Goal: Task Accomplishment & Management: Manage account settings

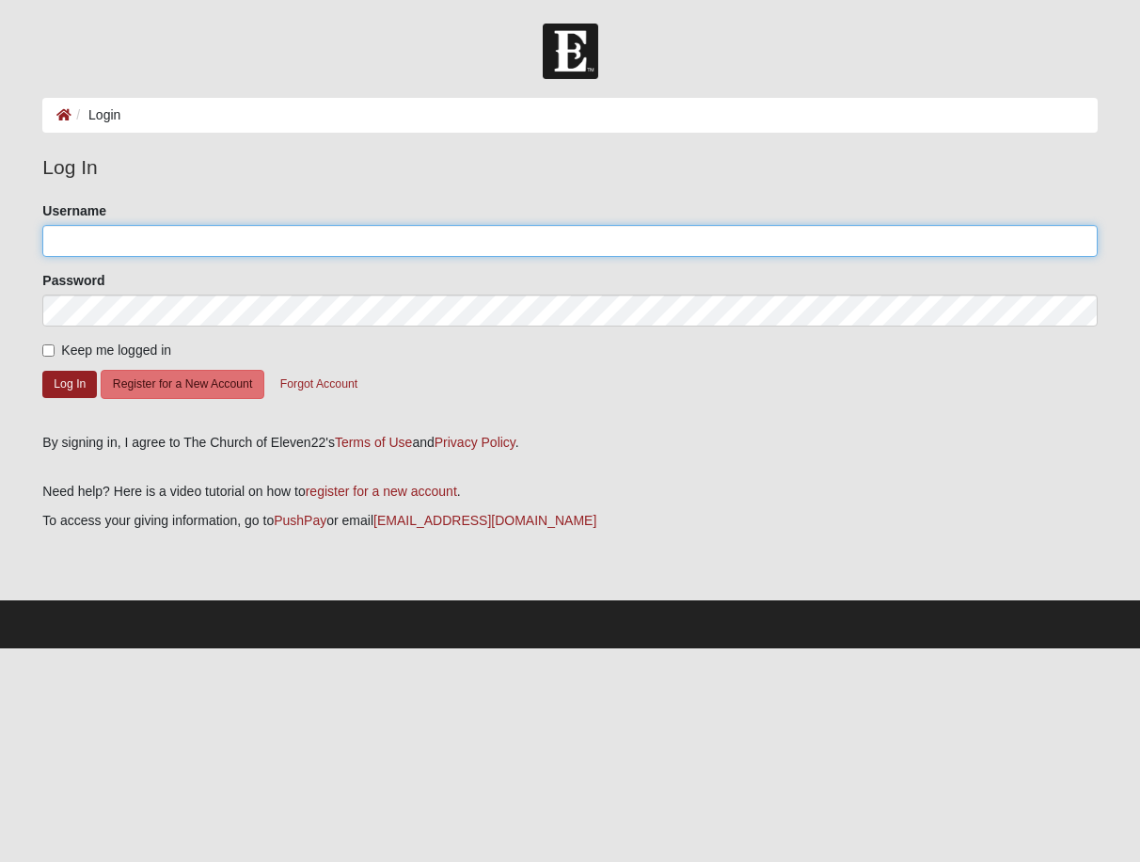
click at [118, 242] on input "Username" at bounding box center [569, 241] width 1054 height 32
click at [191, 243] on input "Username" at bounding box center [569, 241] width 1054 height 32
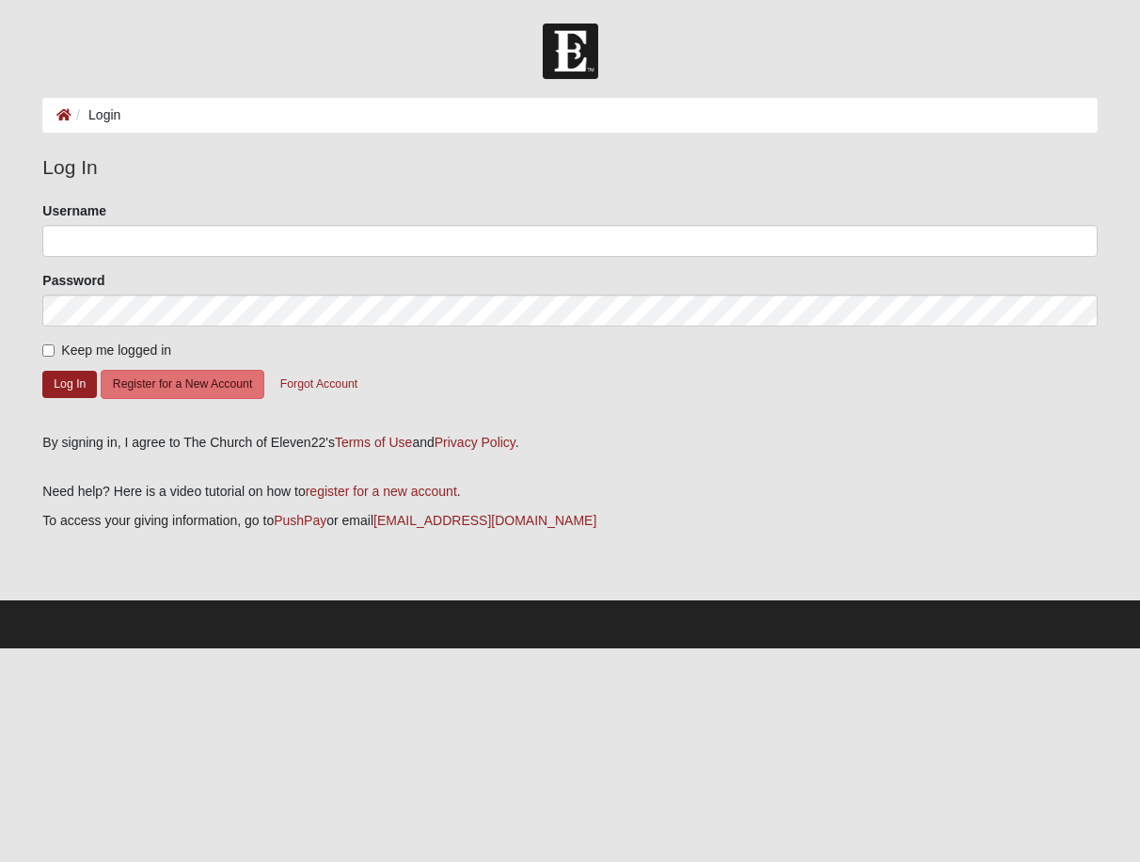
click at [648, 432] on div "Log In Please correct the following: Username Password Keep me logged in Log In…" at bounding box center [569, 302] width 1054 height 300
drag, startPoint x: 184, startPoint y: 386, endPoint x: 201, endPoint y: 387, distance: 17.0
click at [184, 386] on button "Register for a New Account" at bounding box center [183, 384] width 164 height 29
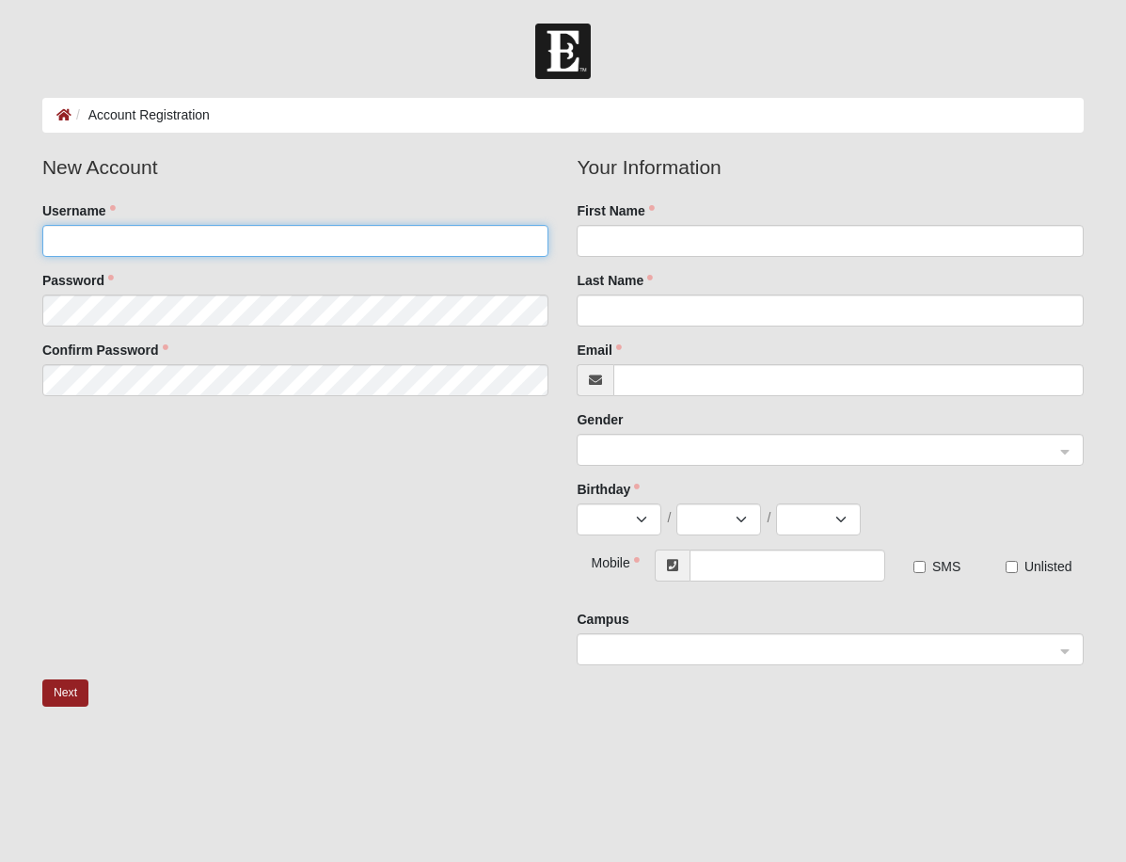
click at [175, 245] on input "Username" at bounding box center [295, 241] width 507 height 32
click at [165, 240] on input "[PERSON_NAME]" at bounding box center [295, 241] width 507 height 32
type input "R"
type input "RussT4171"
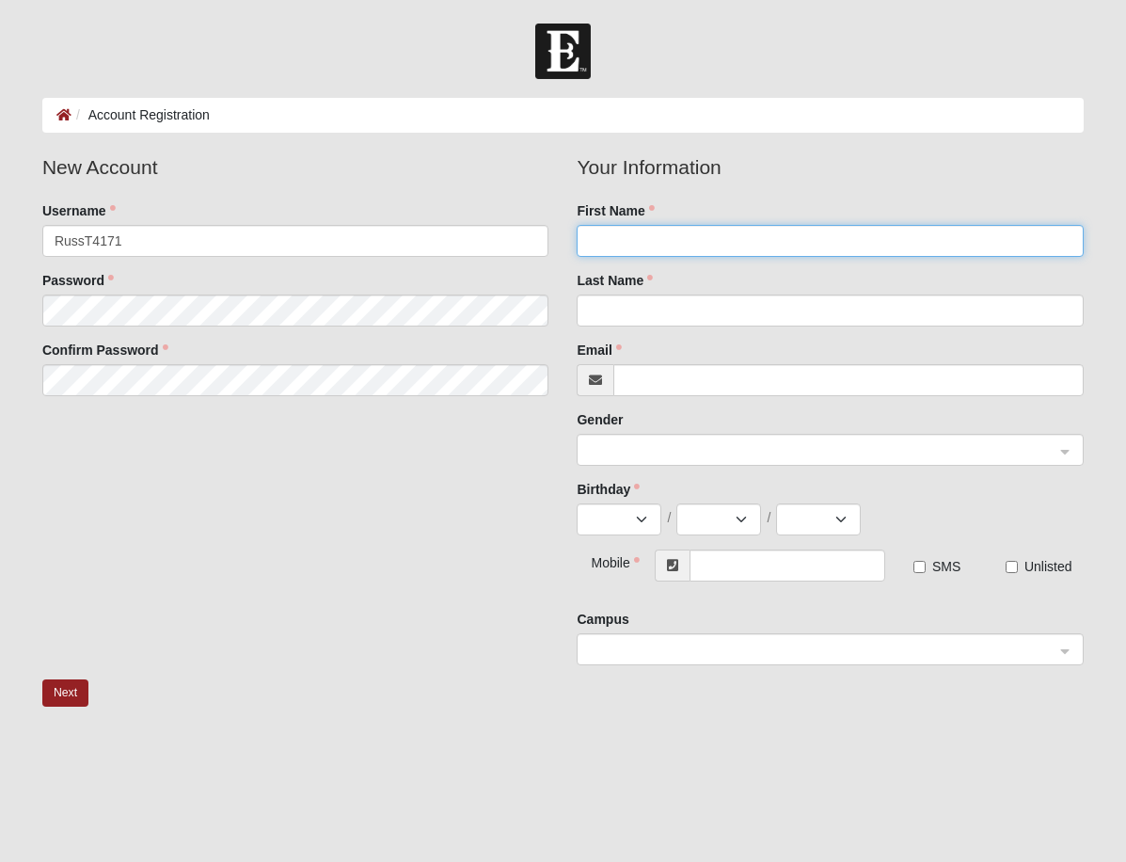
click at [625, 238] on input "First Name" at bounding box center [830, 241] width 507 height 32
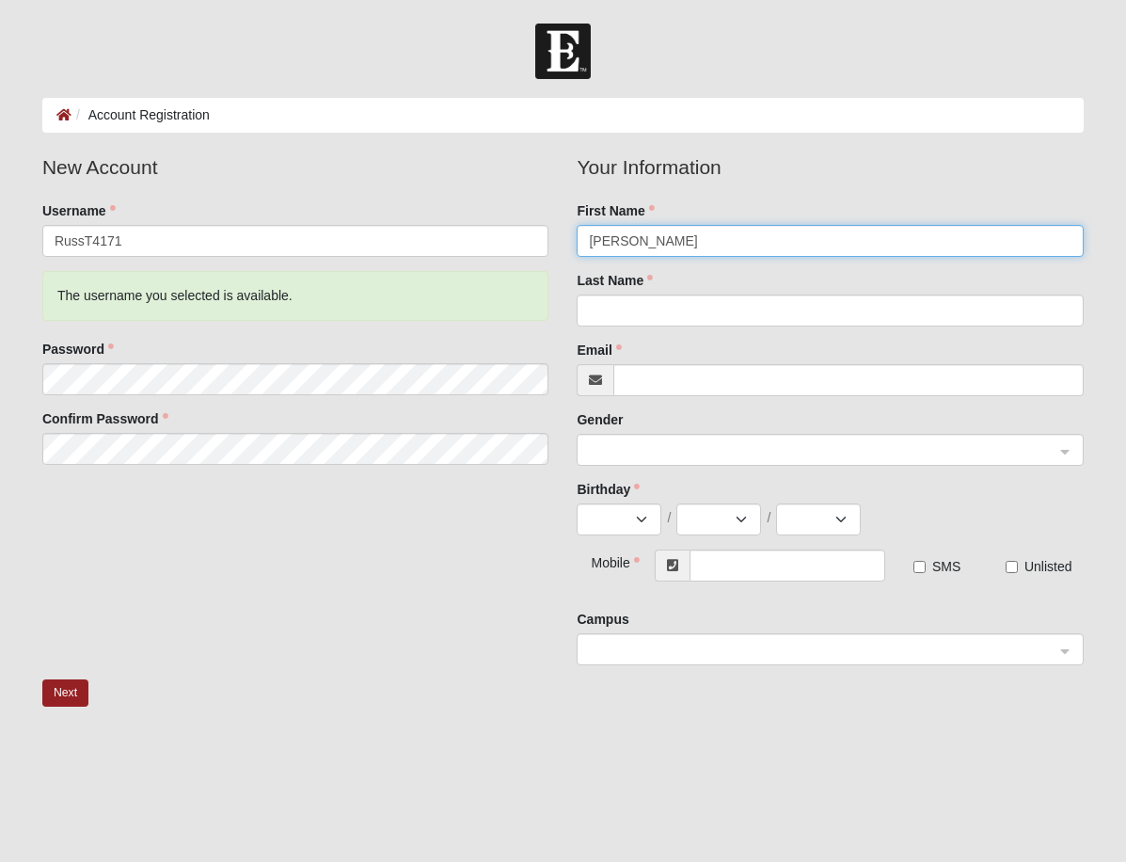
type input "[PERSON_NAME]"
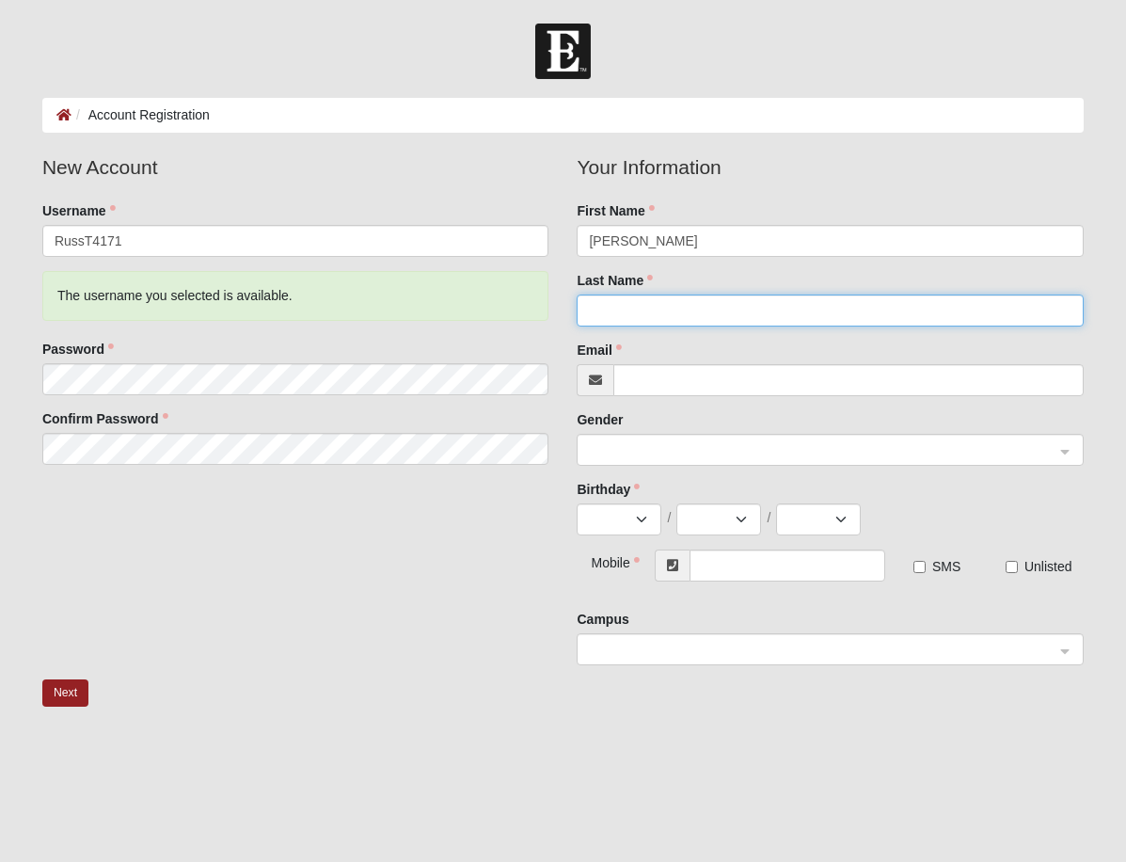
click at [611, 324] on input "Last Name" at bounding box center [830, 310] width 507 height 32
type input "Burns"
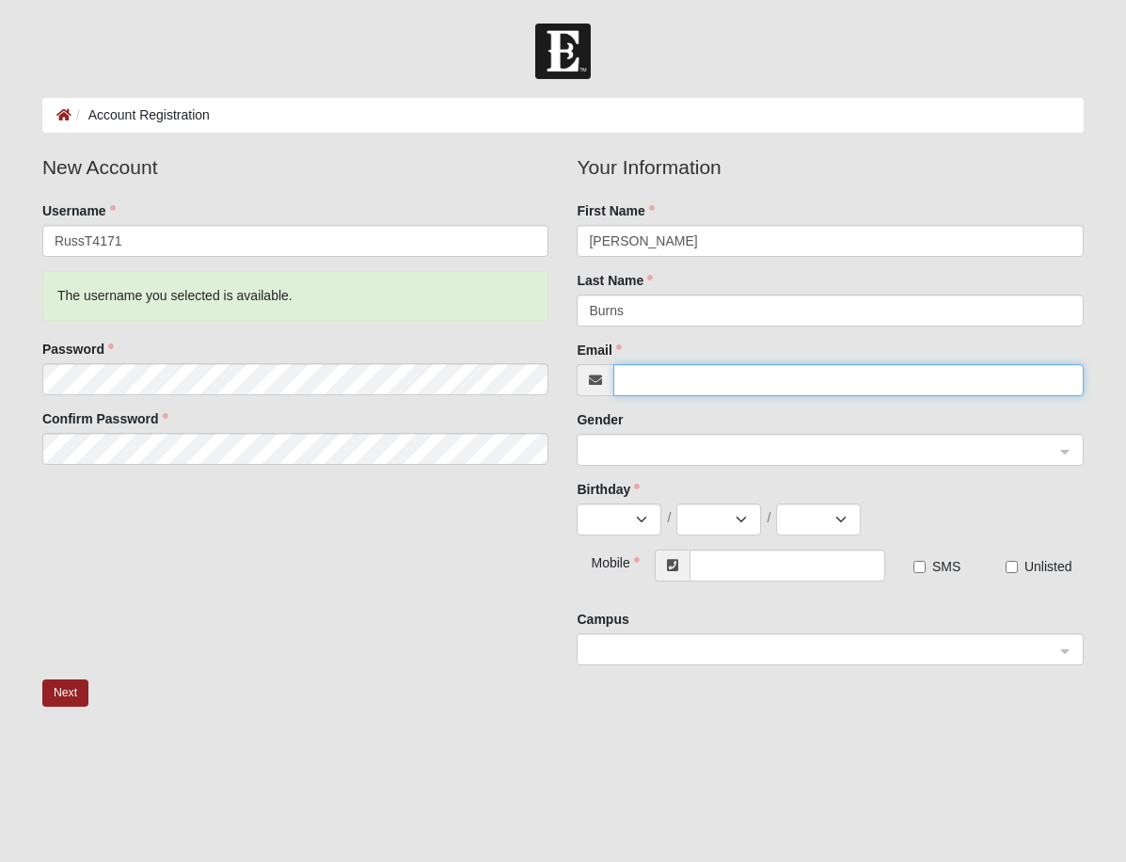
click at [989, 385] on input "Email" at bounding box center [848, 380] width 470 height 32
click at [697, 382] on input "Email" at bounding box center [848, 380] width 470 height 32
click at [747, 452] on span at bounding box center [822, 450] width 466 height 21
type input "[EMAIL_ADDRESS][DOMAIN_NAME]"
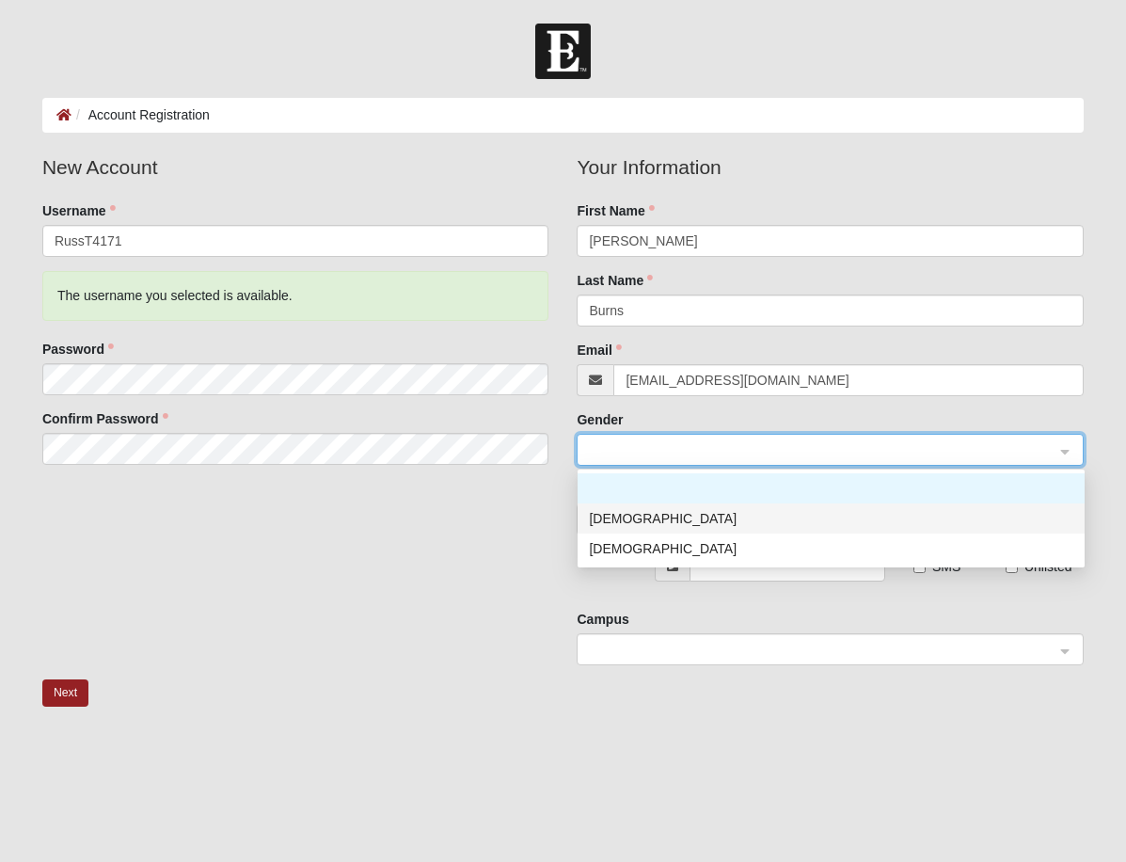
click at [626, 520] on div "[DEMOGRAPHIC_DATA]" at bounding box center [831, 518] width 484 height 21
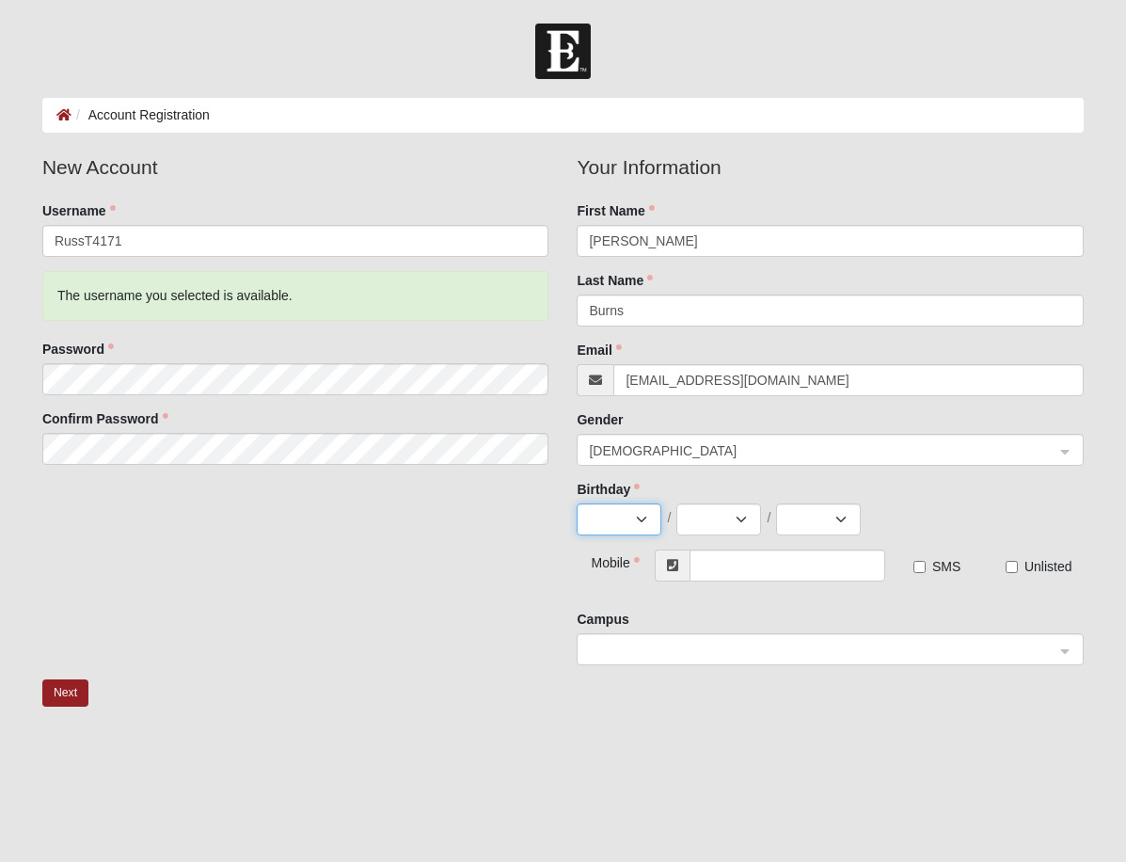
click at [641, 523] on select "Jan Feb Mar Apr May Jun Jul Aug Sep Oct Nov Dec" at bounding box center [619, 519] width 85 height 32
select select "9"
click at [577, 503] on select "Jan Feb Mar Apr May Jun Jul Aug Sep Oct Nov Dec" at bounding box center [619, 519] width 85 height 32
click at [746, 517] on select "1 2 3 4 5 6 7 8 9 10 11 12 13 14 15 16 17 18 19 20 21 22 23 24 25 26 27 28 29 30" at bounding box center [718, 519] width 85 height 32
select select "16"
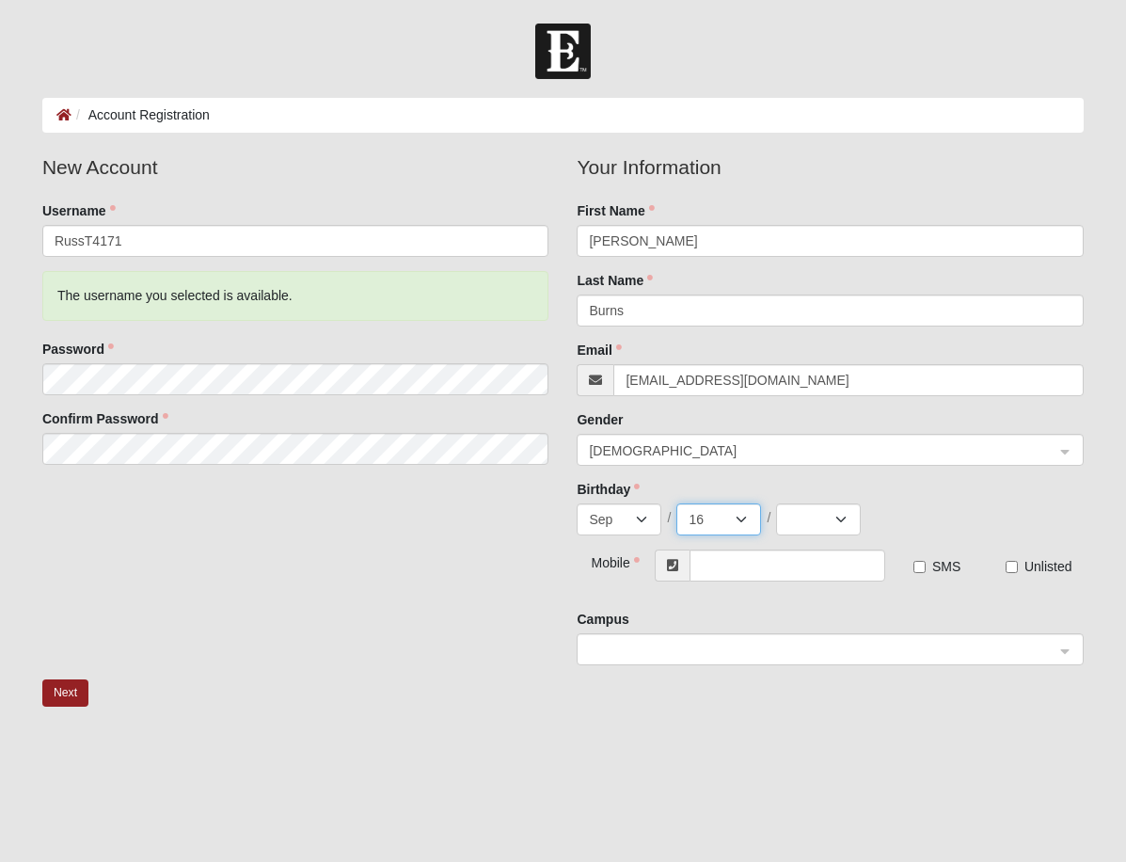
click at [676, 503] on select "1 2 3 4 5 6 7 8 9 10 11 12 13 14 15 16 17 18 19 20 21 22 23 24 25 26 27 28 29 30" at bounding box center [718, 519] width 85 height 32
click at [843, 518] on select "2025 2024 2023 2022 2021 2020 2019 2018 2017 2016 2015 2014 2013 2012 2011 2010…" at bounding box center [818, 519] width 85 height 32
select select "1966"
click at [776, 503] on select "2025 2024 2023 2022 2021 2020 2019 2018 2017 2016 2015 2014 2013 2012 2011 2010…" at bounding box center [818, 519] width 85 height 32
click at [767, 566] on input "text" at bounding box center [787, 565] width 196 height 32
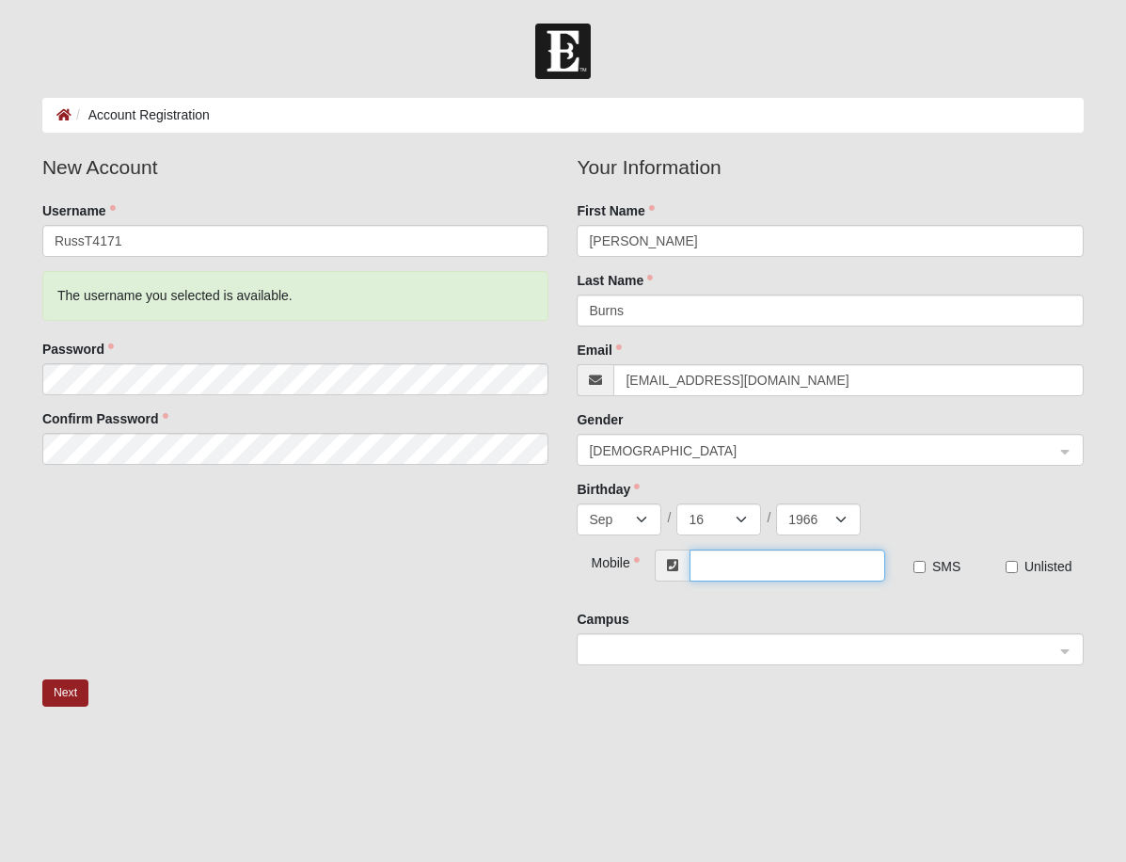
type input "[PHONE_NUMBER]"
click at [1068, 647] on div at bounding box center [830, 650] width 505 height 32
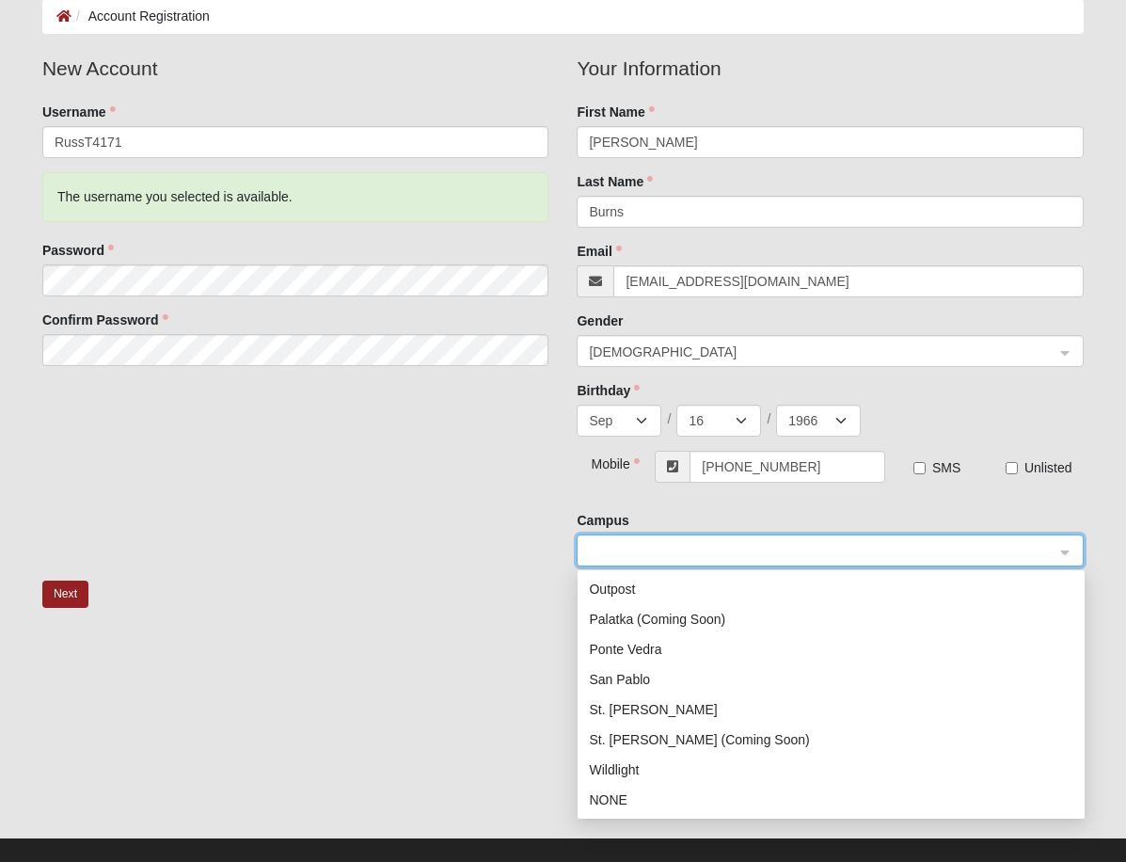
scroll to position [103, 0]
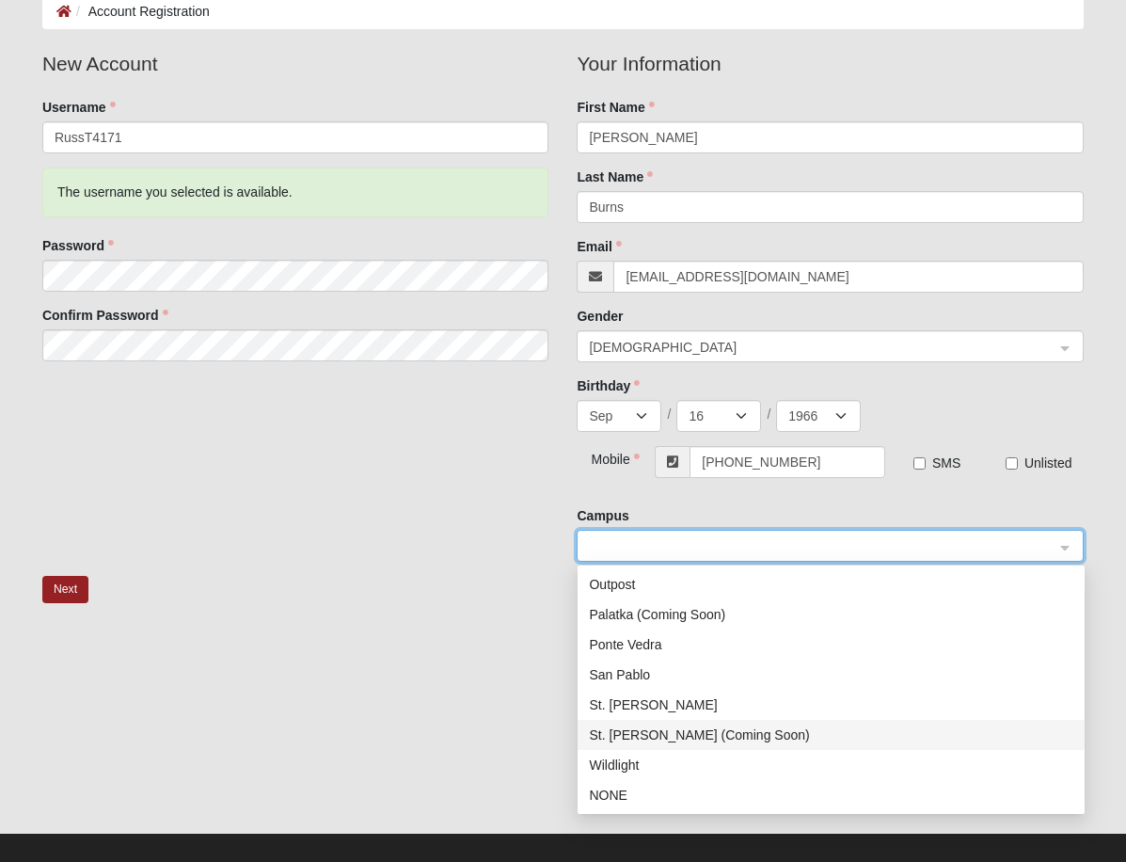
click at [639, 736] on div "St. [PERSON_NAME] (Coming Soon)" at bounding box center [831, 734] width 484 height 21
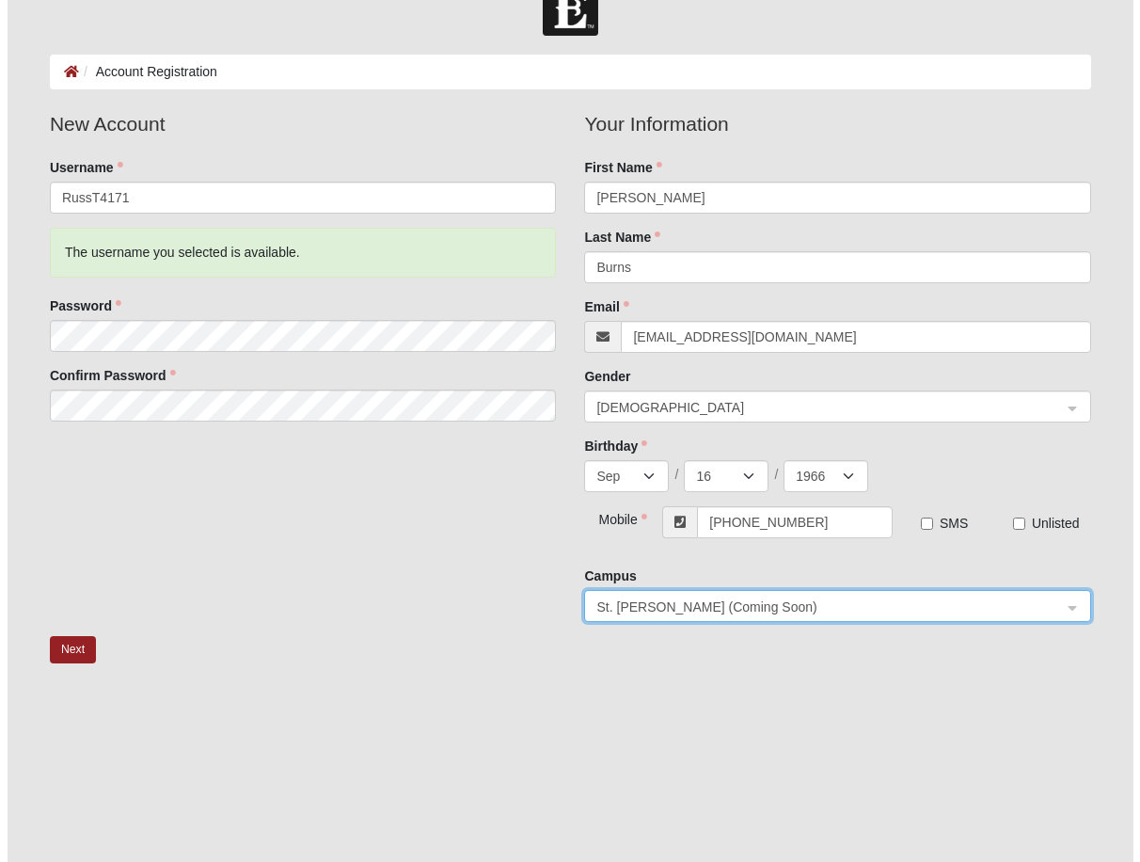
scroll to position [0, 0]
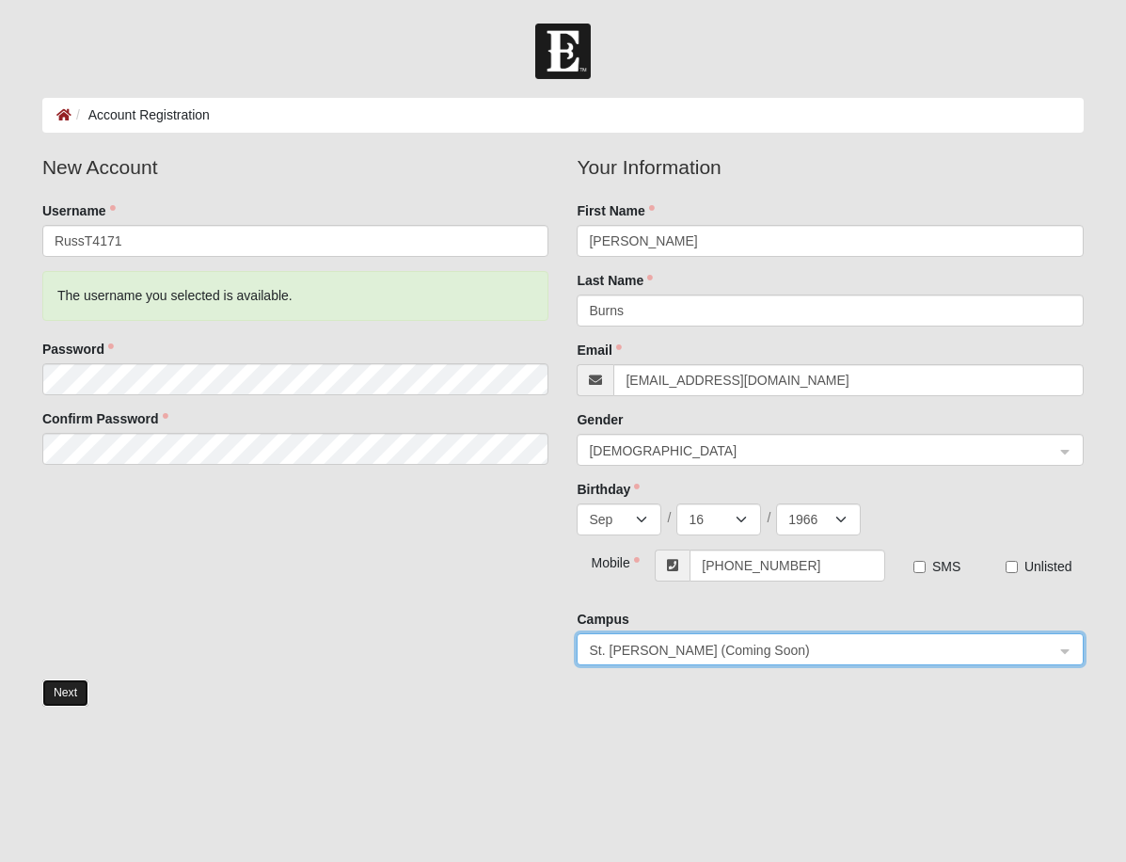
click at [59, 692] on button "Next" at bounding box center [65, 692] width 46 height 27
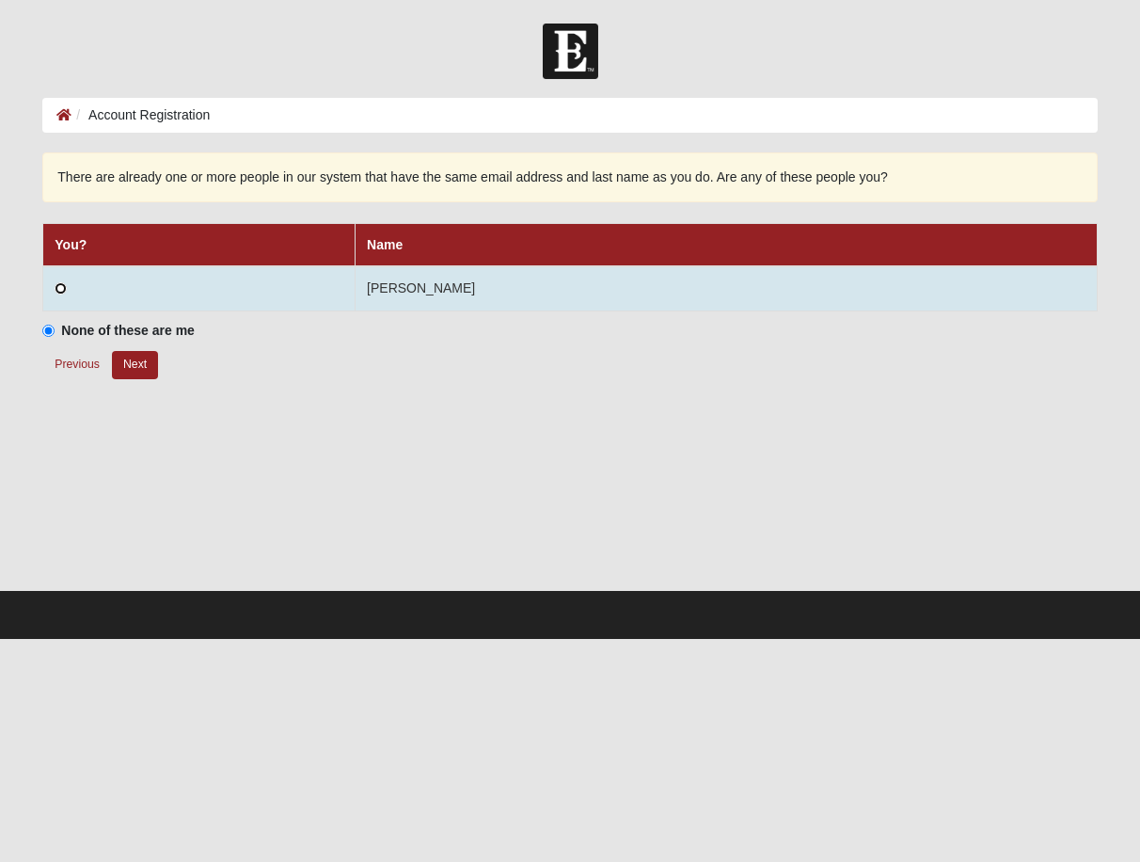
click at [59, 286] on input "radio" at bounding box center [61, 288] width 12 height 12
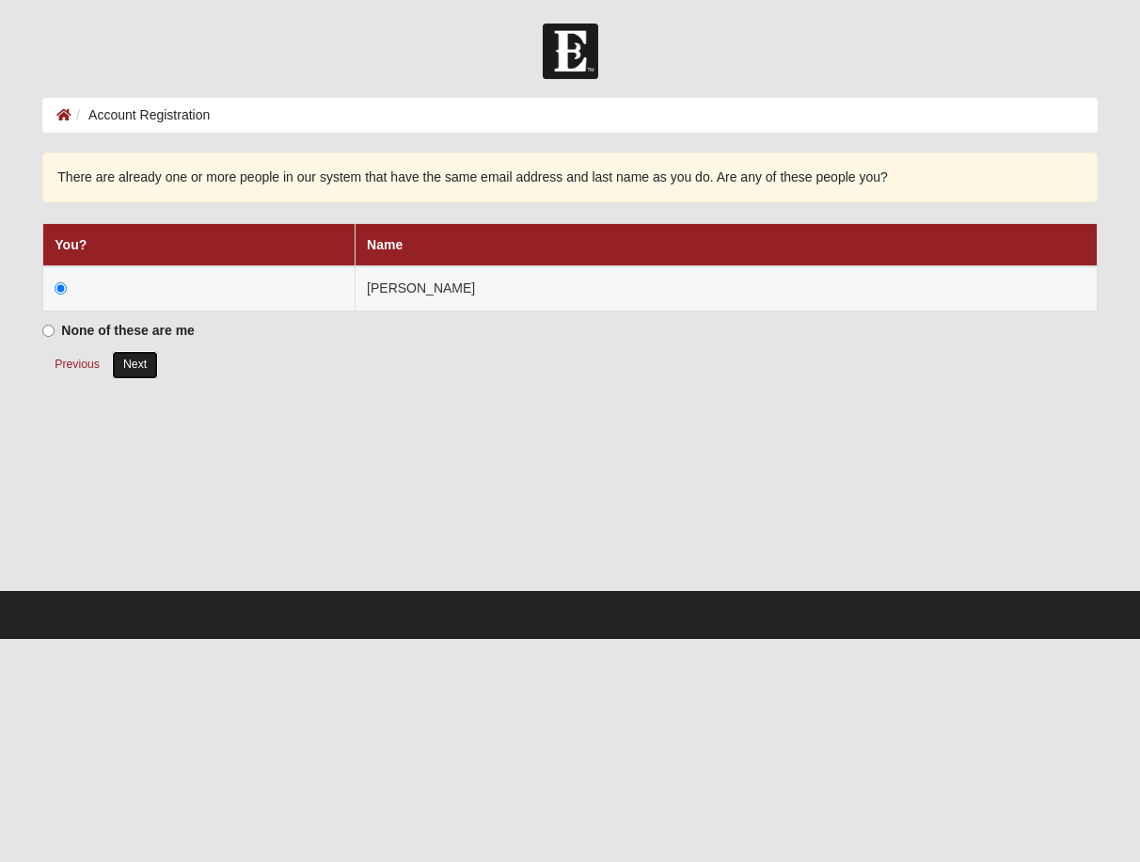
click at [143, 365] on button "Next" at bounding box center [135, 364] width 46 height 27
radio input "true"
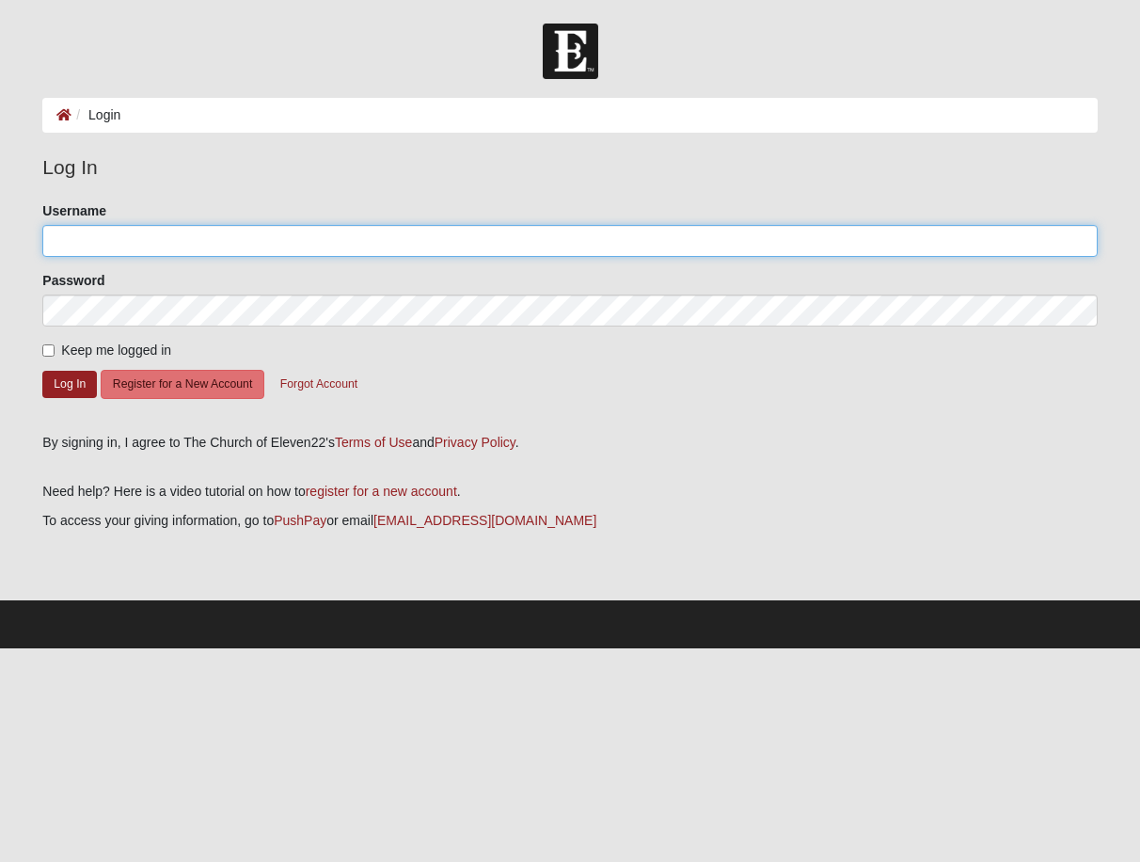
click at [105, 230] on input "Username" at bounding box center [569, 241] width 1054 height 32
type input "RussT4171"
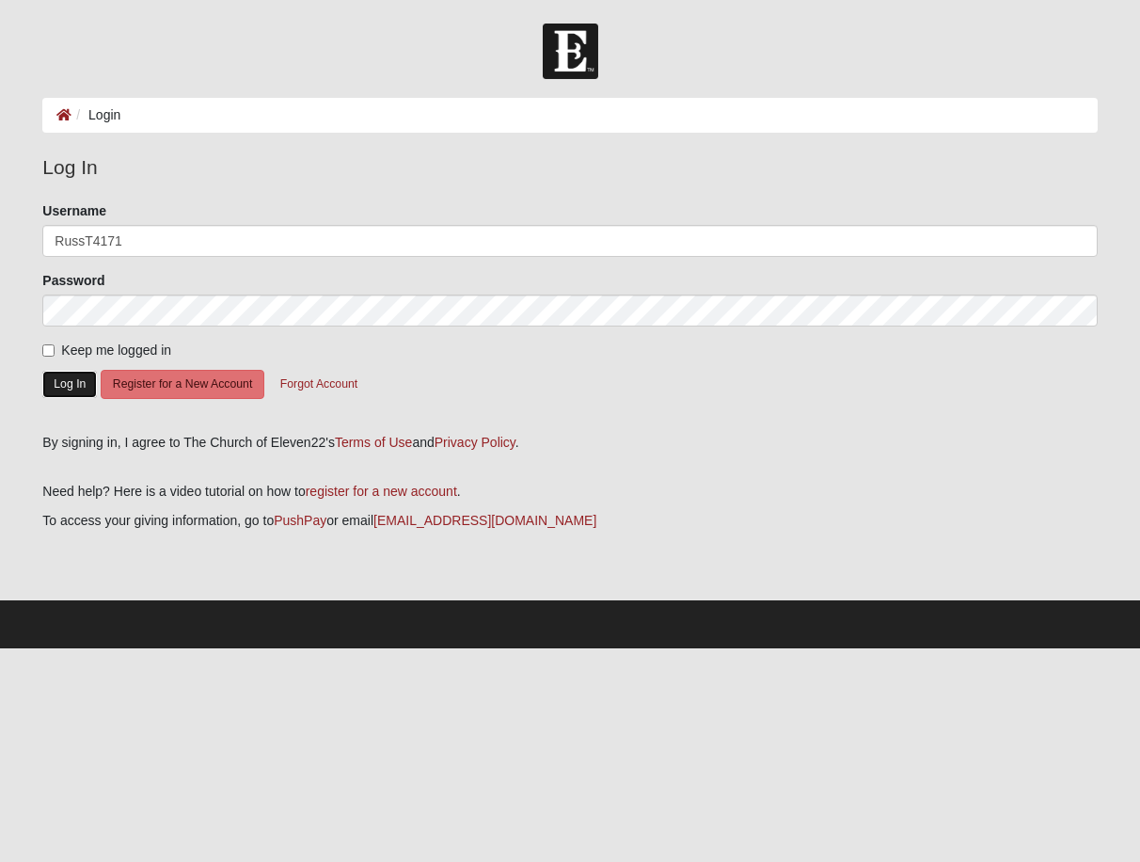
click at [73, 387] on button "Log In" at bounding box center [69, 384] width 55 height 27
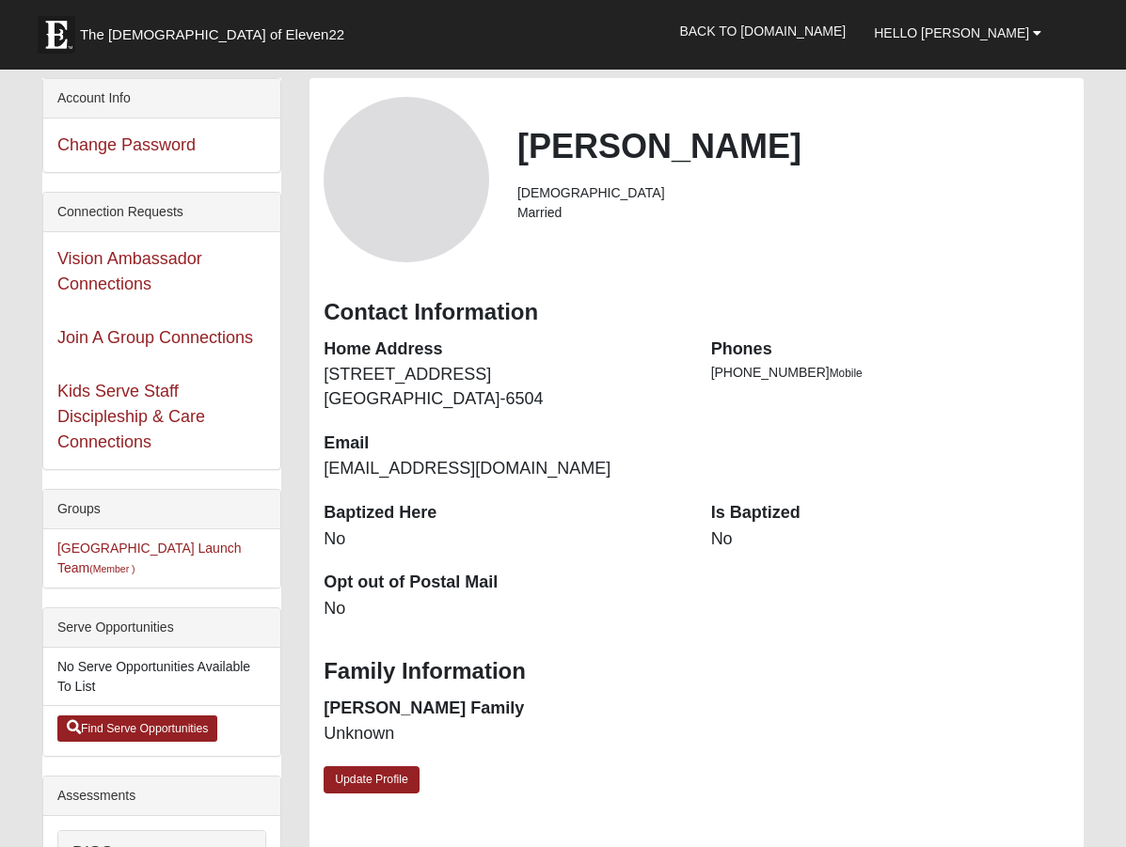
click at [726, 537] on dd "No" at bounding box center [890, 540] width 358 height 24
click at [731, 535] on dd "No" at bounding box center [890, 540] width 358 height 24
click at [721, 519] on dt "Is Baptized" at bounding box center [890, 513] width 358 height 24
click at [385, 782] on link "Update Profile" at bounding box center [372, 780] width 96 height 27
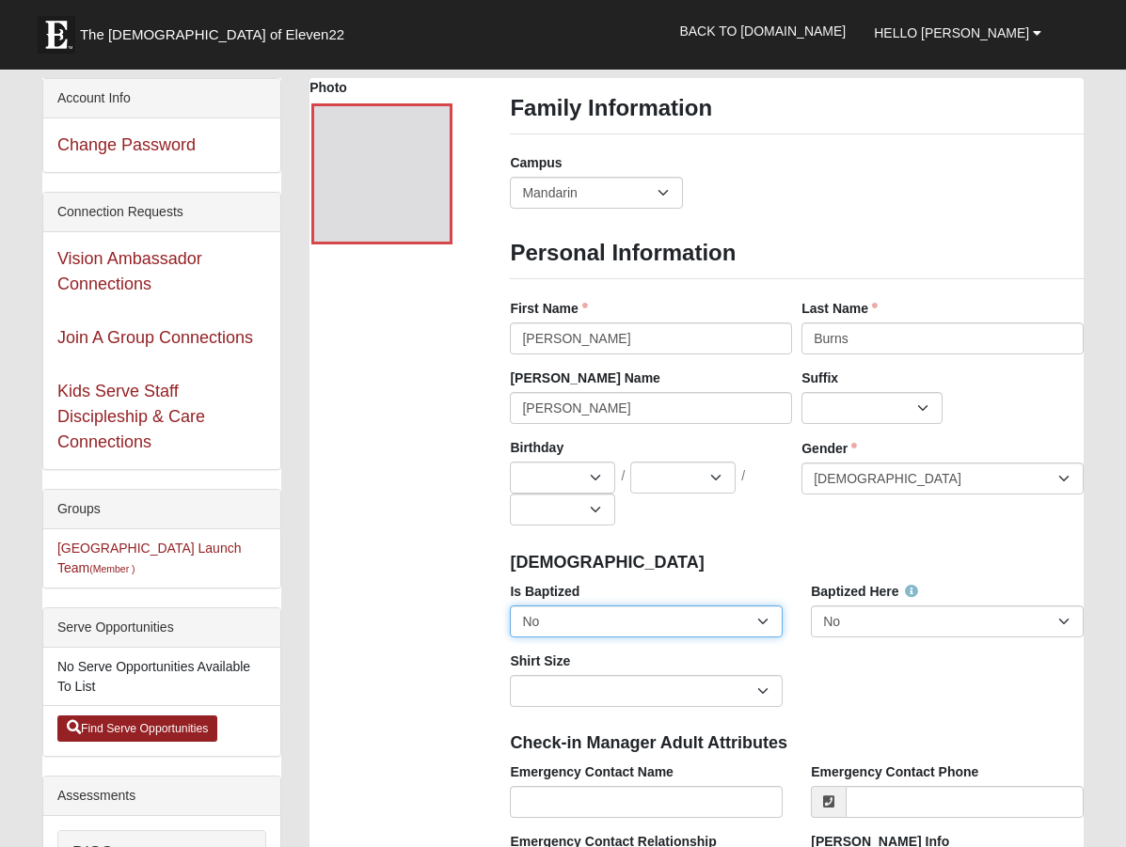
click at [766, 620] on select "No Yes" at bounding box center [646, 622] width 273 height 32
select select "True"
click at [510, 606] on select "No Yes" at bounding box center [646, 622] width 273 height 32
click at [662, 191] on select "Arlington Baymeadows Eleven22 Online Fleming Island Jesup Mandarin North Jax Or…" at bounding box center [596, 193] width 172 height 32
select select "19"
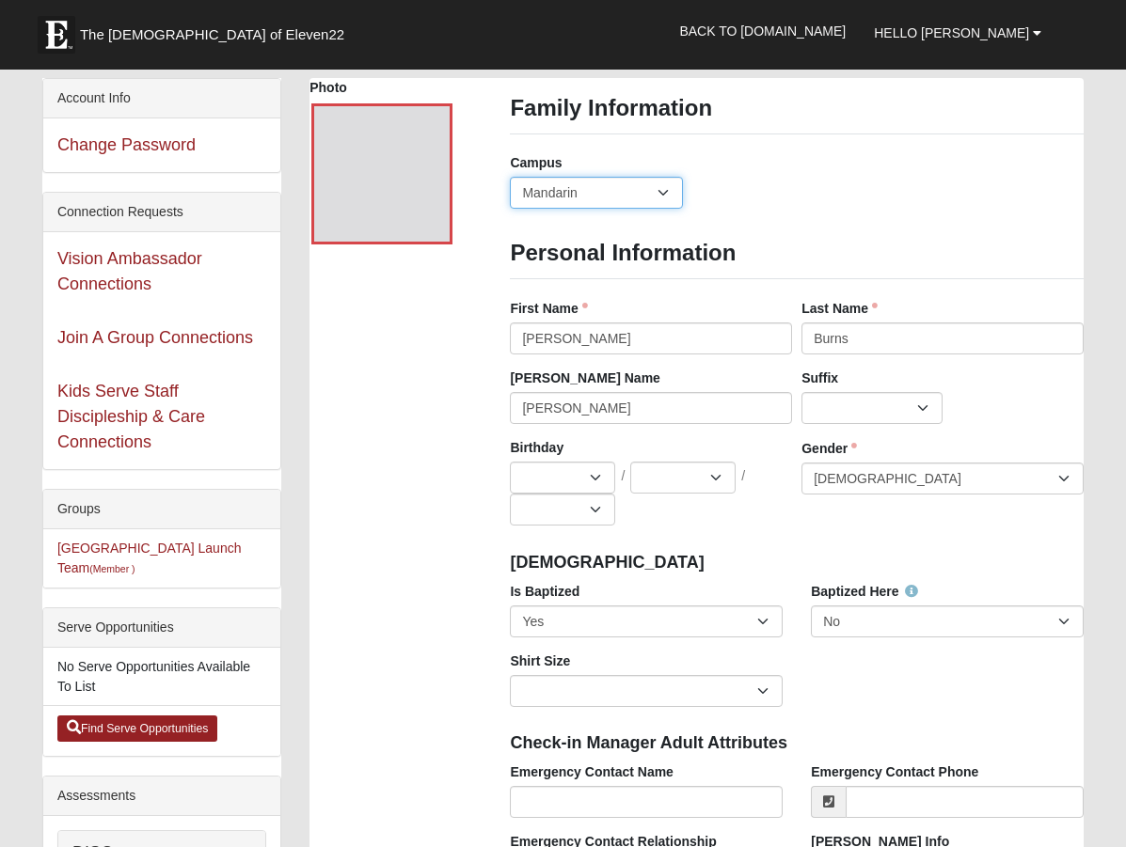
click at [510, 177] on select "Arlington Baymeadows Eleven22 Online Fleming Island Jesup Mandarin North Jax Or…" at bounding box center [596, 193] width 172 height 32
click at [524, 340] on input "Rusty" at bounding box center [651, 339] width 282 height 32
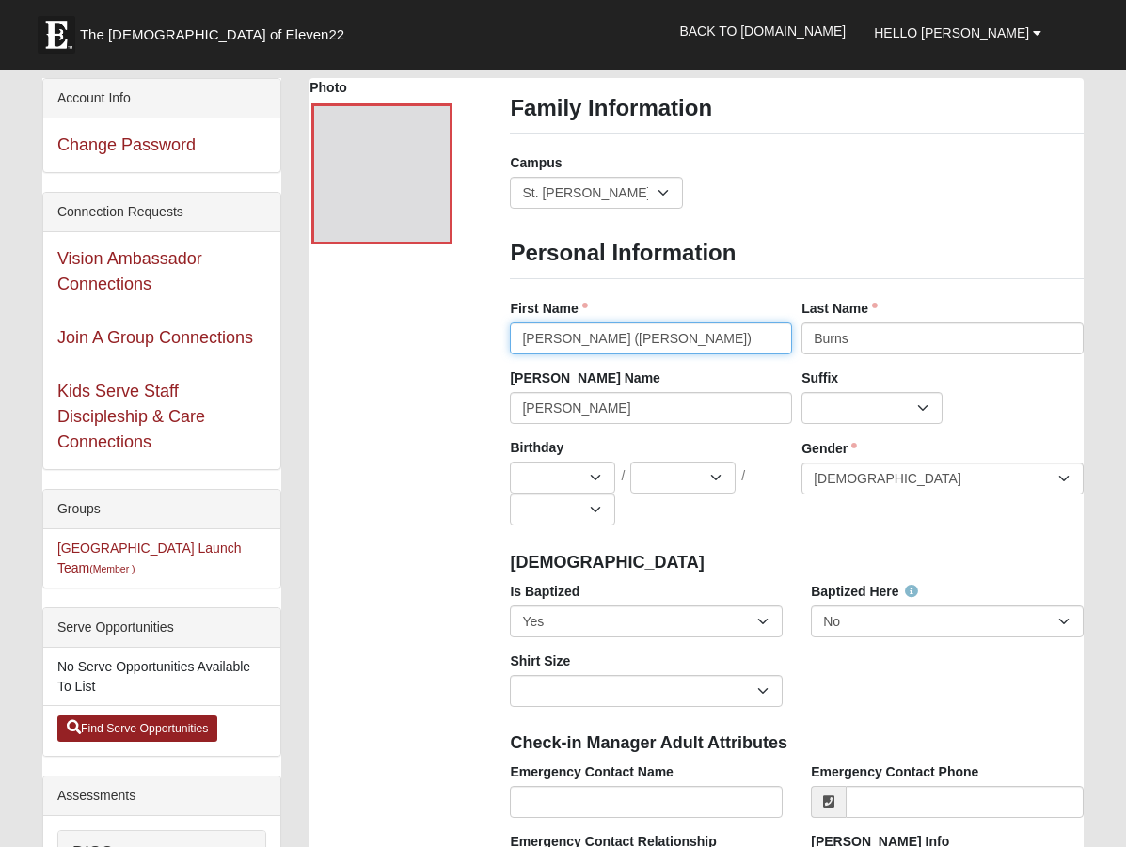
click at [629, 340] on input "Russell (Rusty)" at bounding box center [651, 339] width 282 height 32
type input "Russell"
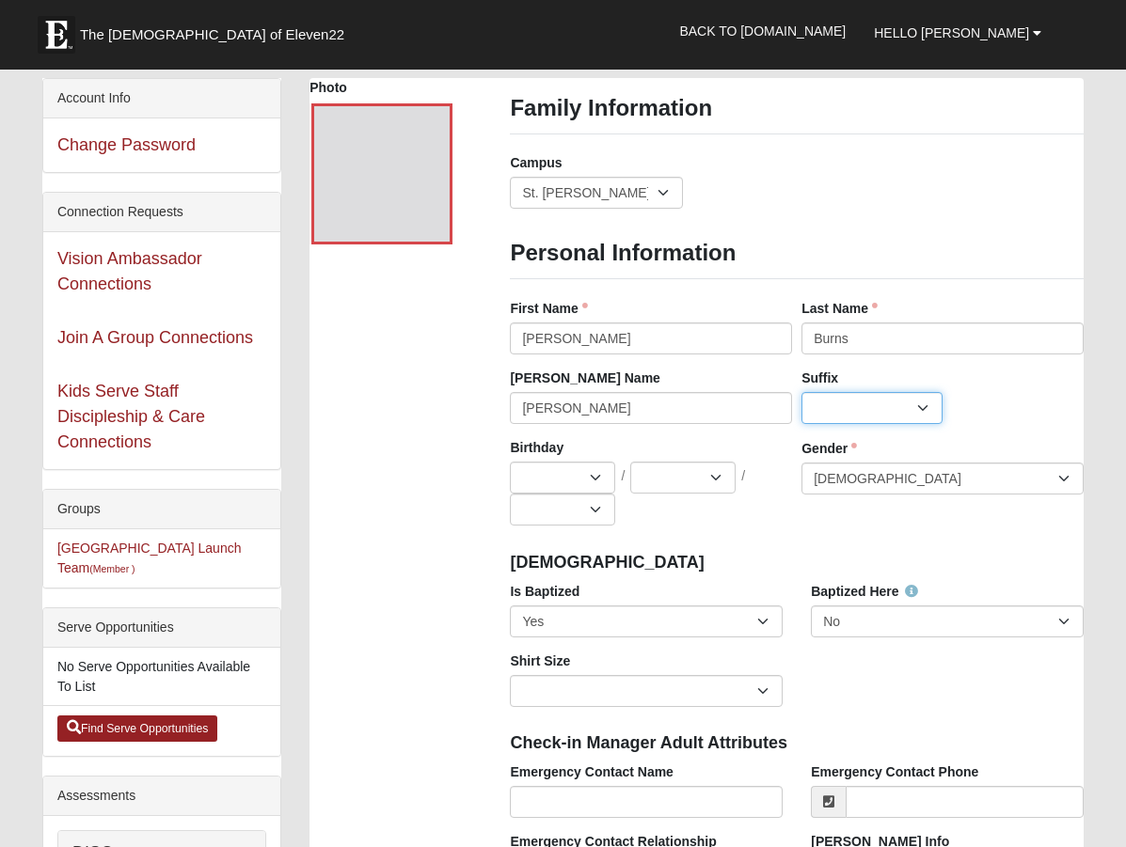
click at [883, 403] on select "Jr. Sr. Ph.D. II III IV V VI MD" at bounding box center [871, 408] width 141 height 32
select select "188"
click at [801, 392] on select "Jr. Sr. Ph.D. II III IV V VI MD" at bounding box center [871, 408] width 141 height 32
click at [596, 477] on select "Jan Feb Mar Apr May Jun Jul Aug Sep Oct Nov Dec" at bounding box center [562, 478] width 105 height 32
select select "9"
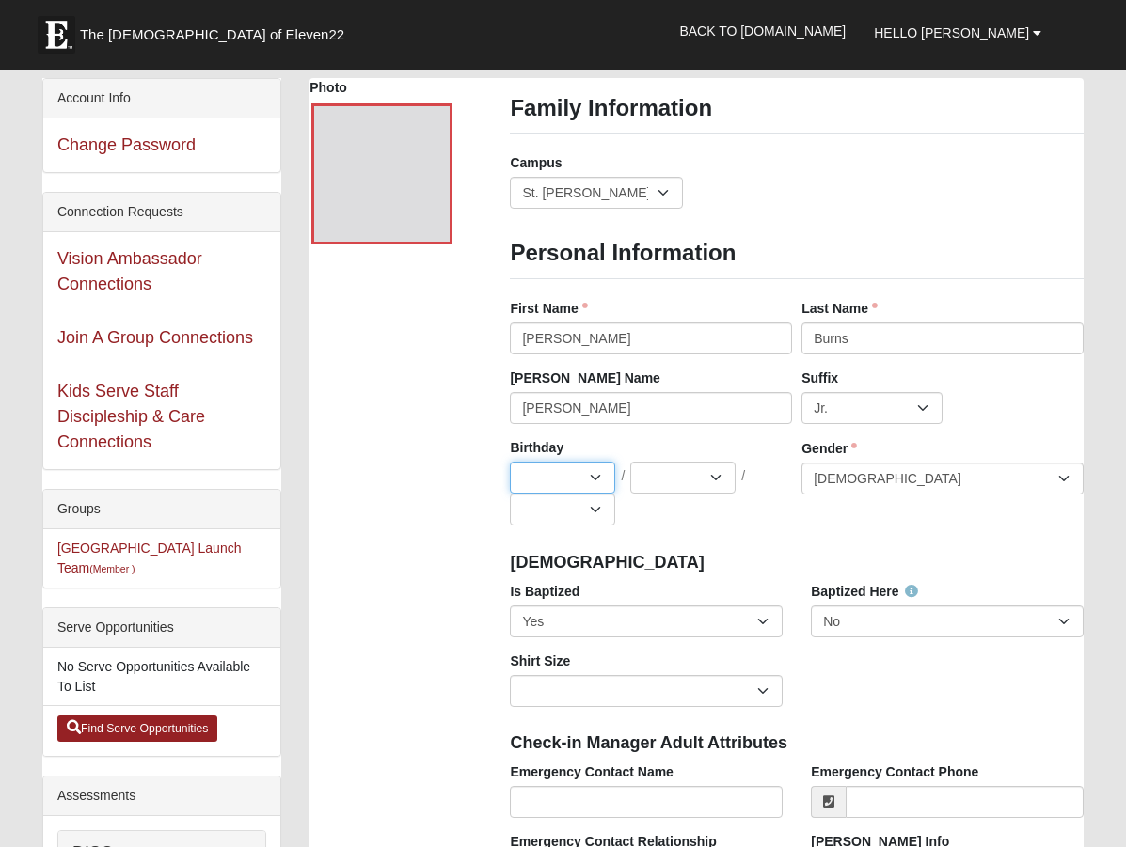
click at [510, 462] on select "Jan Feb Mar Apr May Jun Jul Aug Sep Oct Nov Dec" at bounding box center [562, 478] width 105 height 32
click at [724, 472] on select "1 2 3 4 5 6 7 8 9 10 11 12 13 14 15 16 17 18 19 20 21 22 23 24 25 26 27 28 29 3…" at bounding box center [682, 478] width 105 height 32
select select "16"
click at [630, 462] on select "1 2 3 4 5 6 7 8 9 10 11 12 13 14 15 16 17 18 19 20 21 22 23 24 25 26 27 28 29 3…" at bounding box center [682, 478] width 105 height 32
click at [596, 511] on select "2025 2024 2023 2022 2021 2020 2019 2018 2017 2016 2015 2014 2013 2012 2011 2010…" at bounding box center [562, 510] width 105 height 32
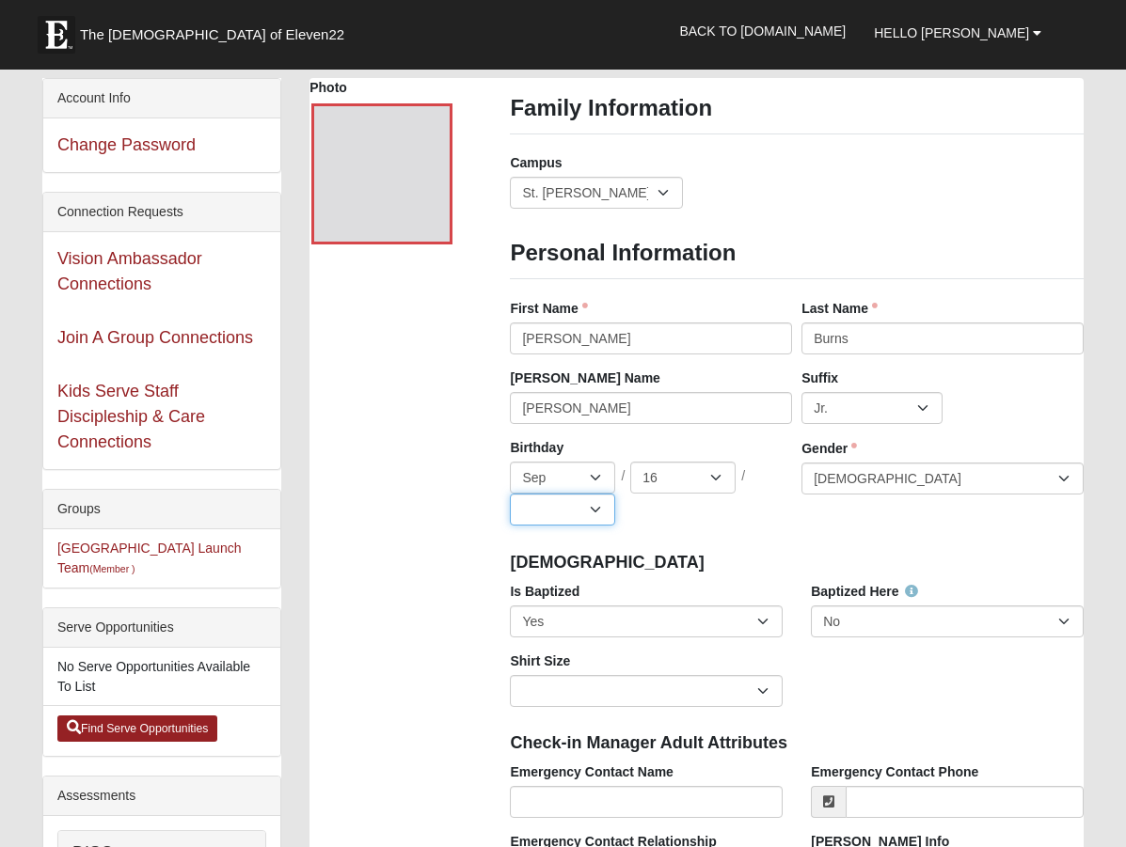
select select "1966"
click at [510, 494] on select "2025 2024 2023 2022 2021 2020 2019 2018 2017 2016 2015 2014 2013 2012 2011 2010…" at bounding box center [562, 510] width 105 height 32
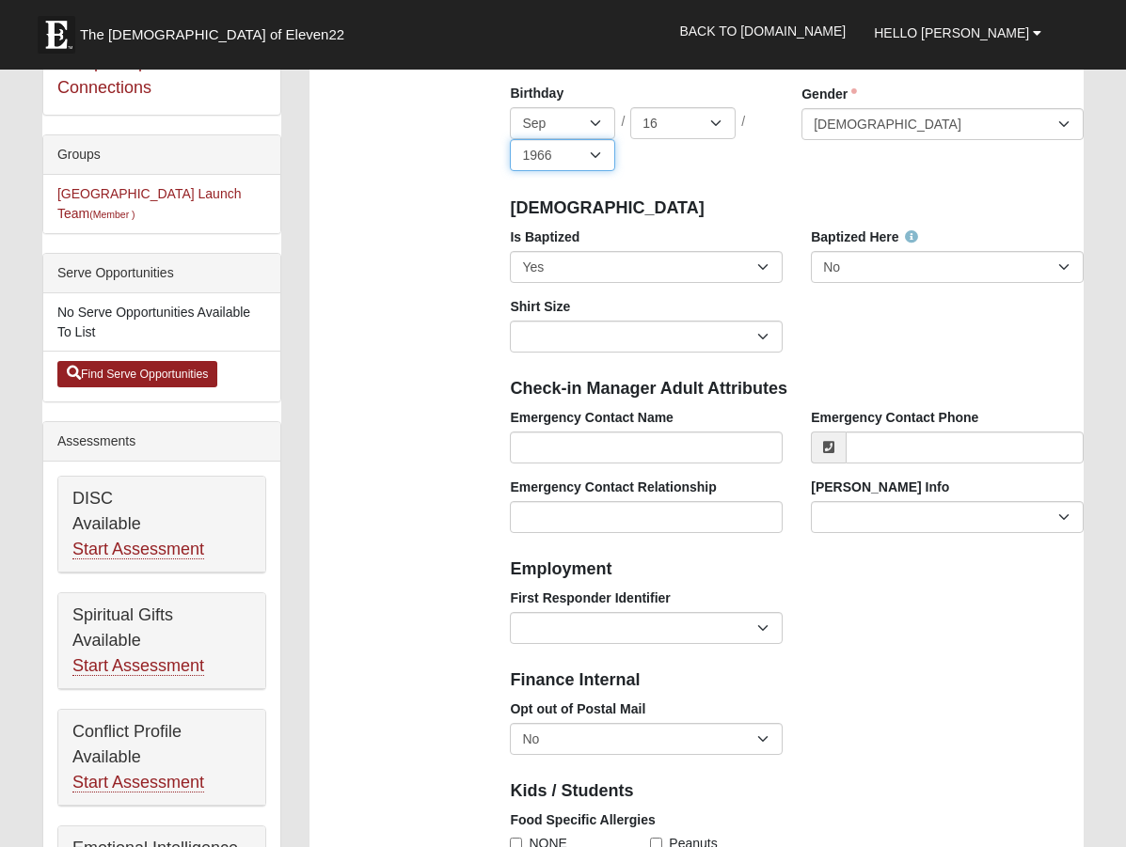
scroll to position [376, 0]
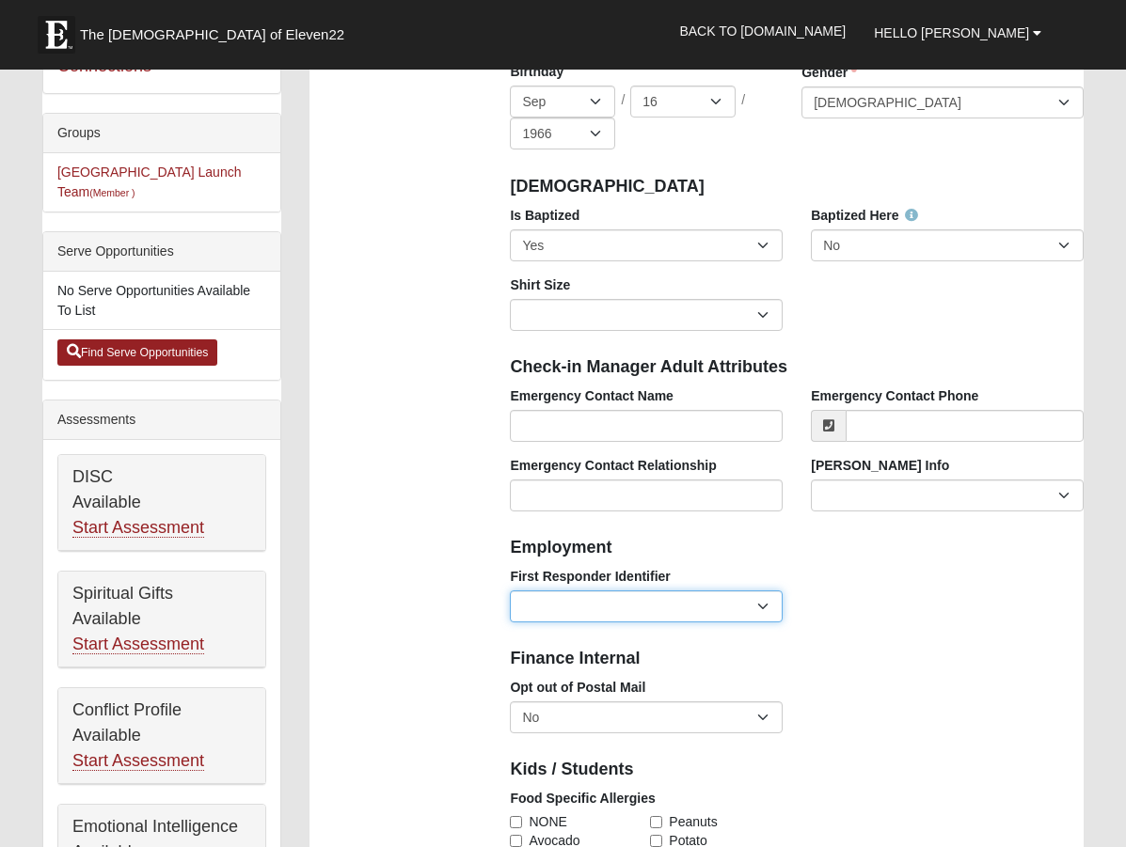
click at [767, 609] on select "EMT | Paramedic | Medical Firefighter | Fire Department Police Officer | Sherif…" at bounding box center [646, 607] width 273 height 32
select select "2463"
click at [510, 591] on select "EMT | Paramedic | Medical Firefighter | Fire Department Police Officer | Sherif…" at bounding box center [646, 607] width 273 height 32
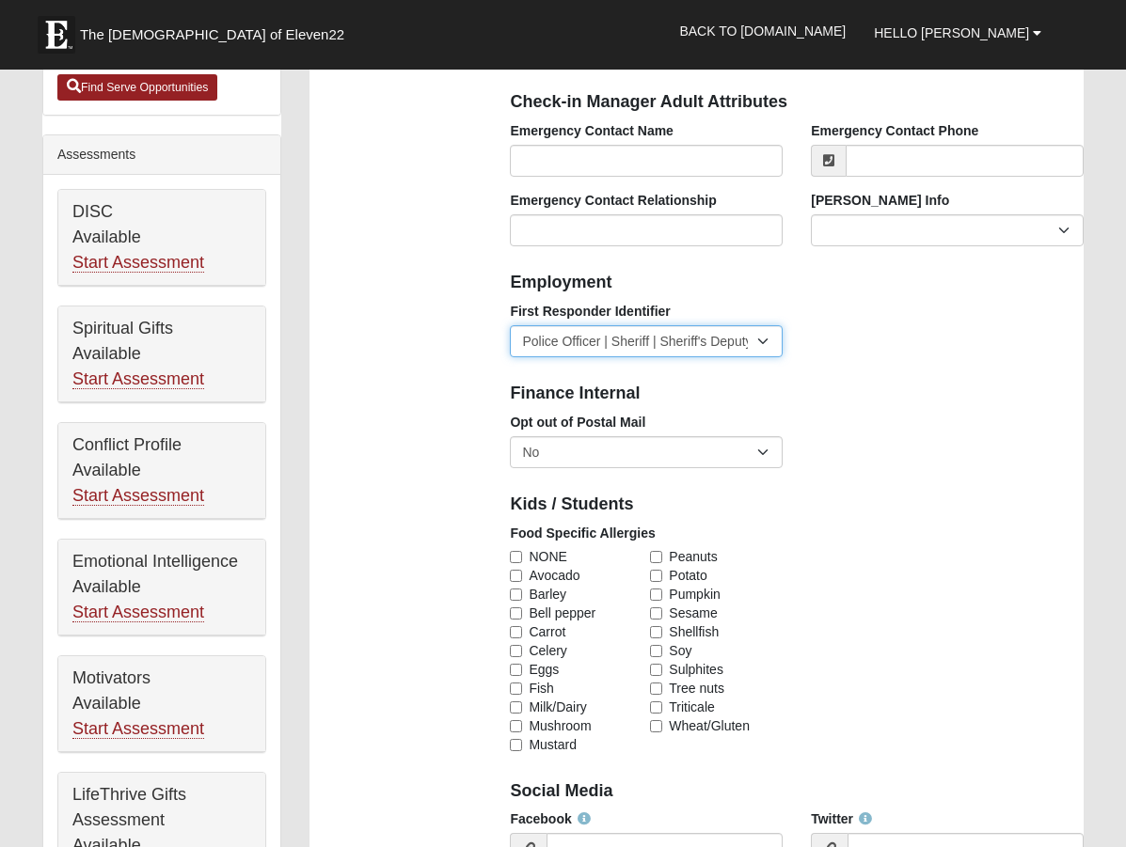
scroll to position [658, 0]
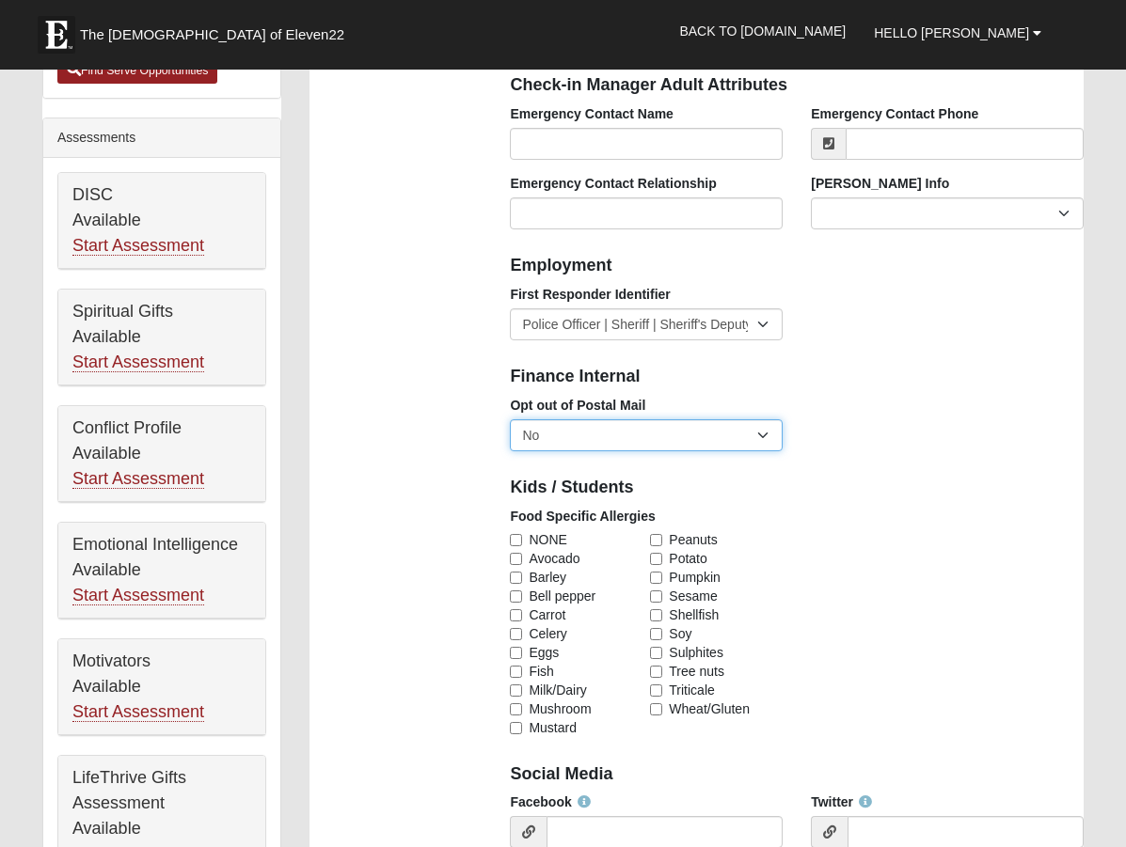
click at [767, 433] on select "No Yes" at bounding box center [646, 435] width 273 height 32
click at [981, 470] on div "Kids / Students" at bounding box center [797, 486] width 602 height 41
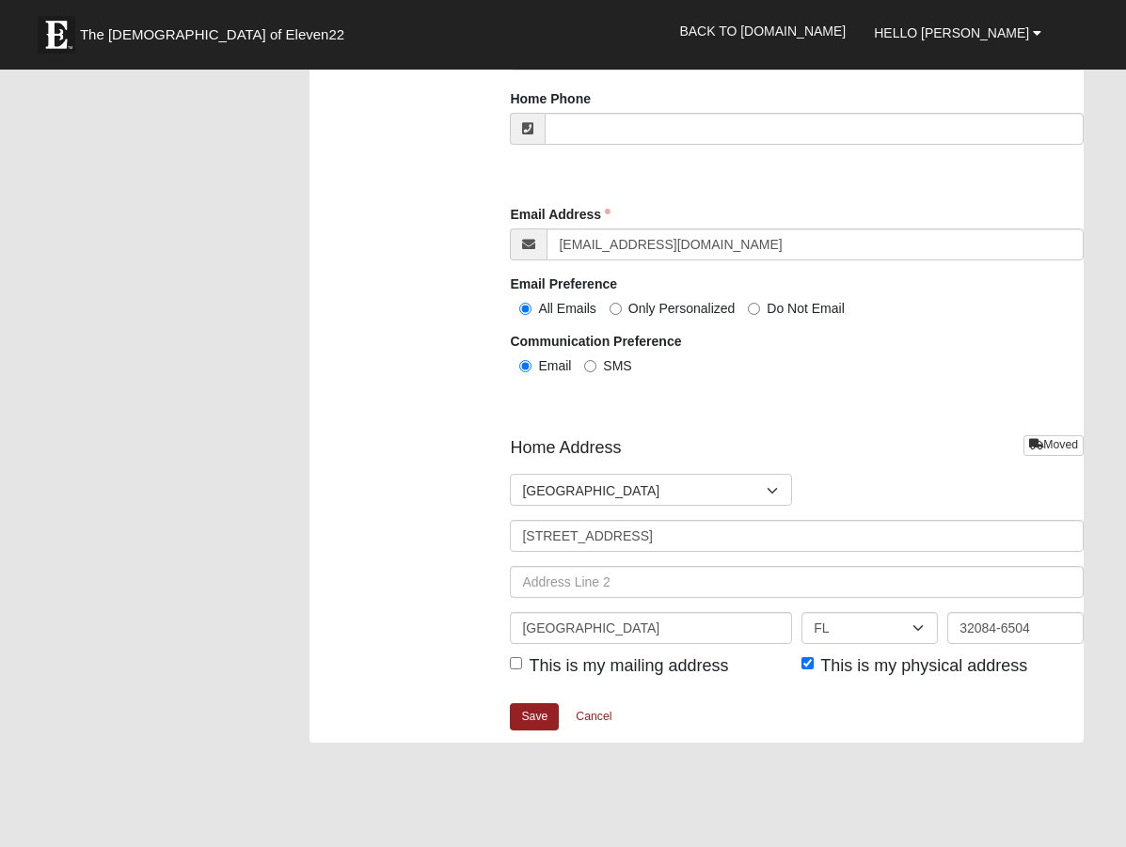
scroll to position [1975, 0]
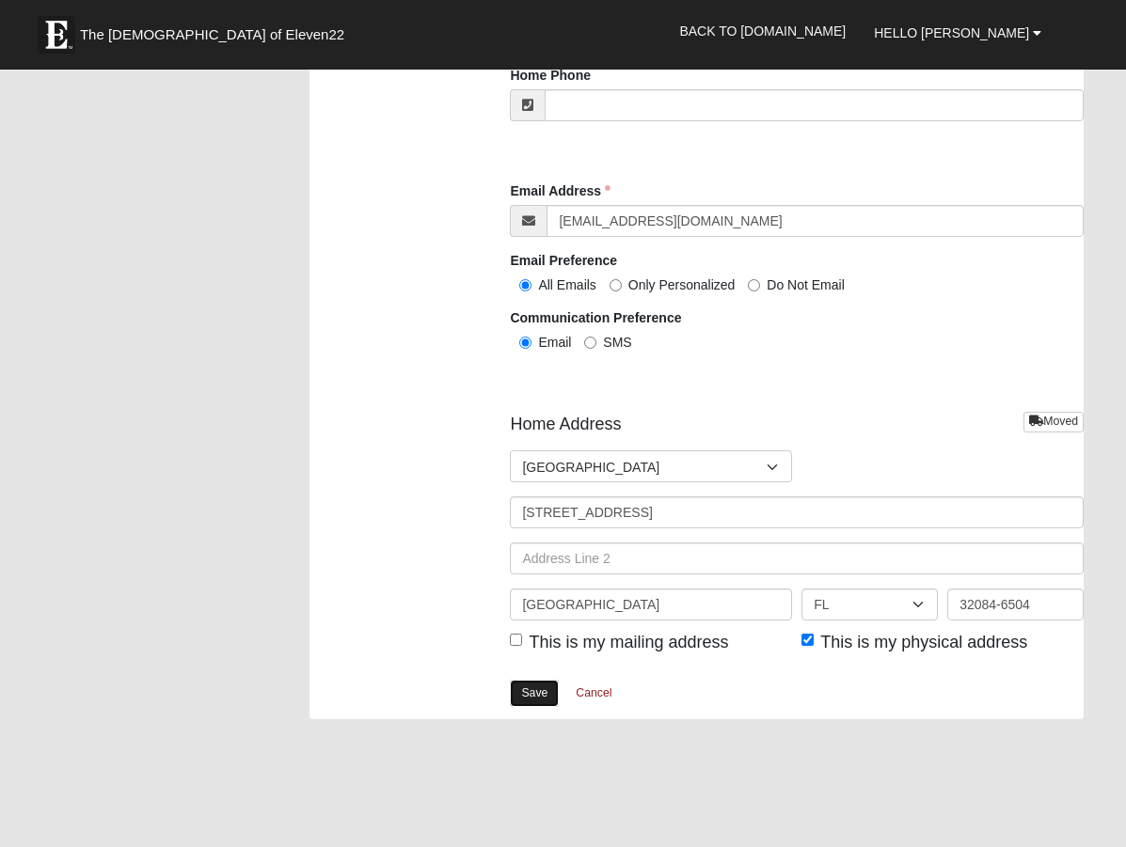
click at [539, 688] on link "Save" at bounding box center [534, 693] width 49 height 27
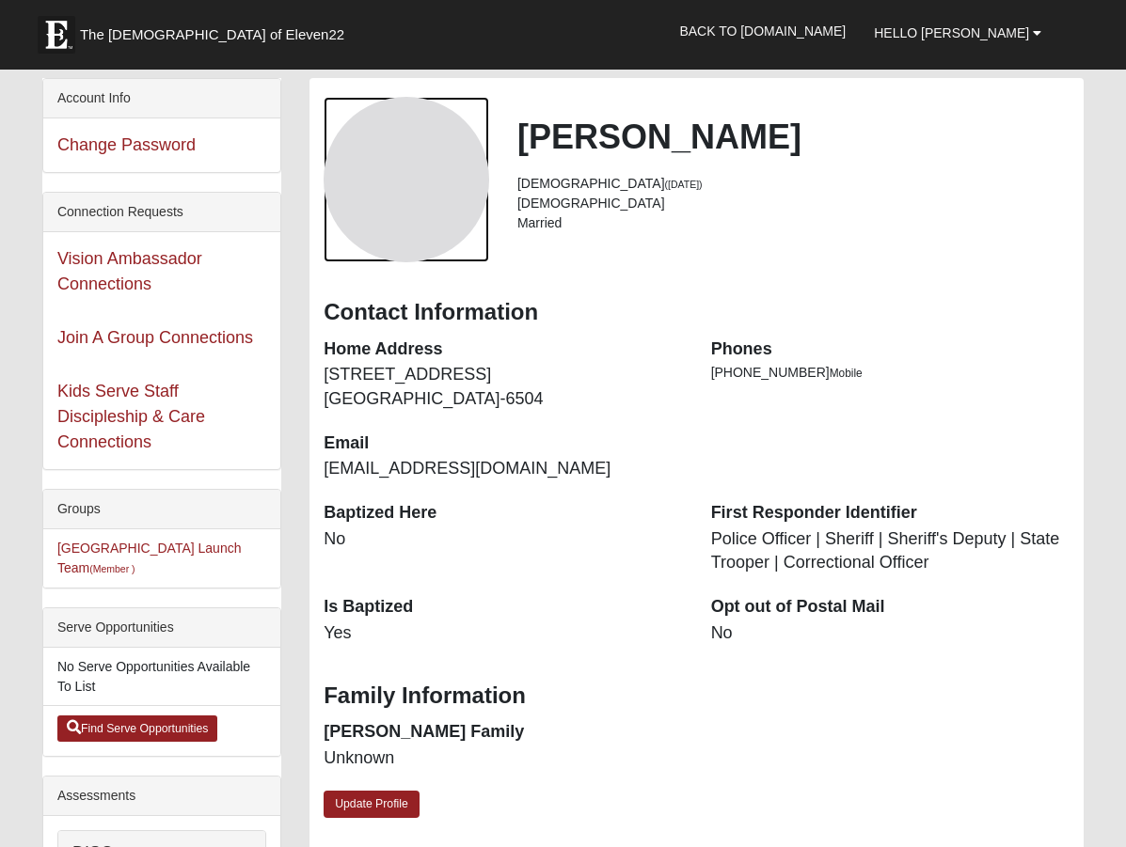
click at [435, 181] on div "View Fullsize Photo" at bounding box center [407, 180] width 166 height 166
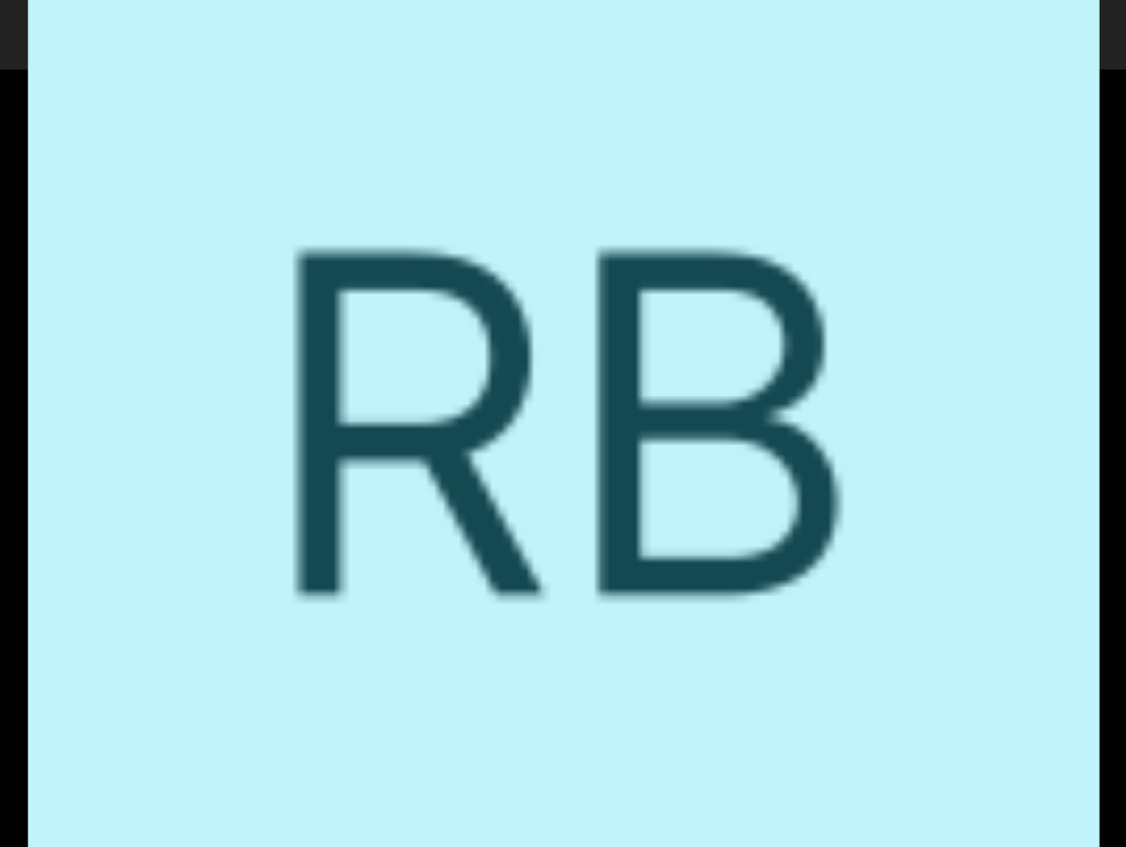
click at [630, 333] on div "View Fullsize Photo" at bounding box center [562, 423] width 1069 height 1069
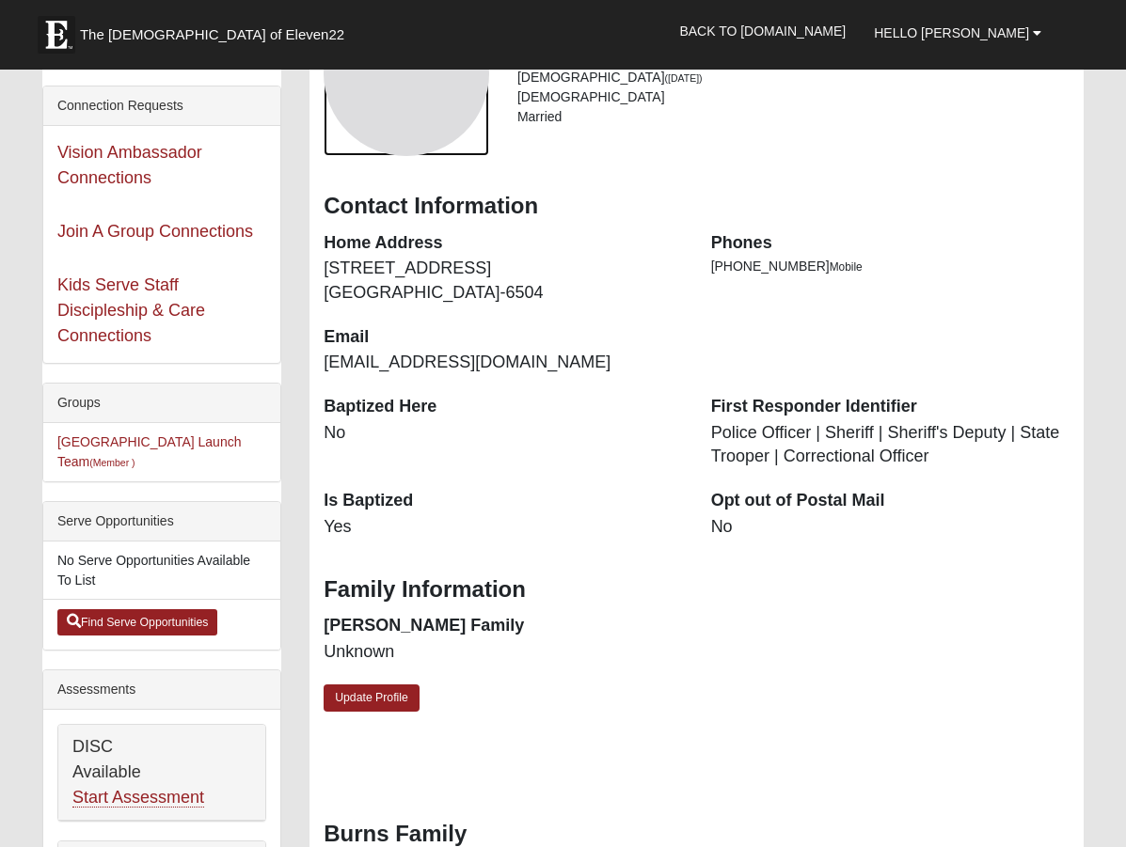
scroll to position [94, 0]
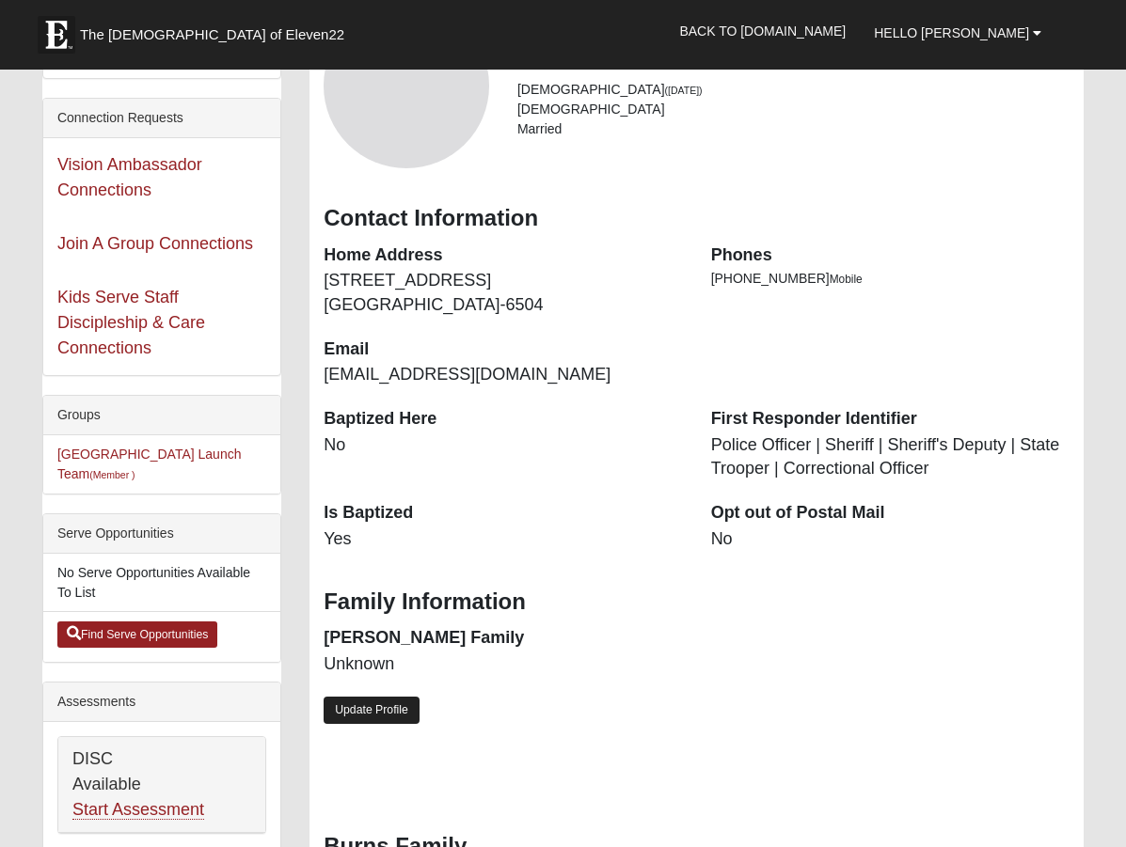
click at [389, 712] on link "Update Profile" at bounding box center [372, 710] width 96 height 27
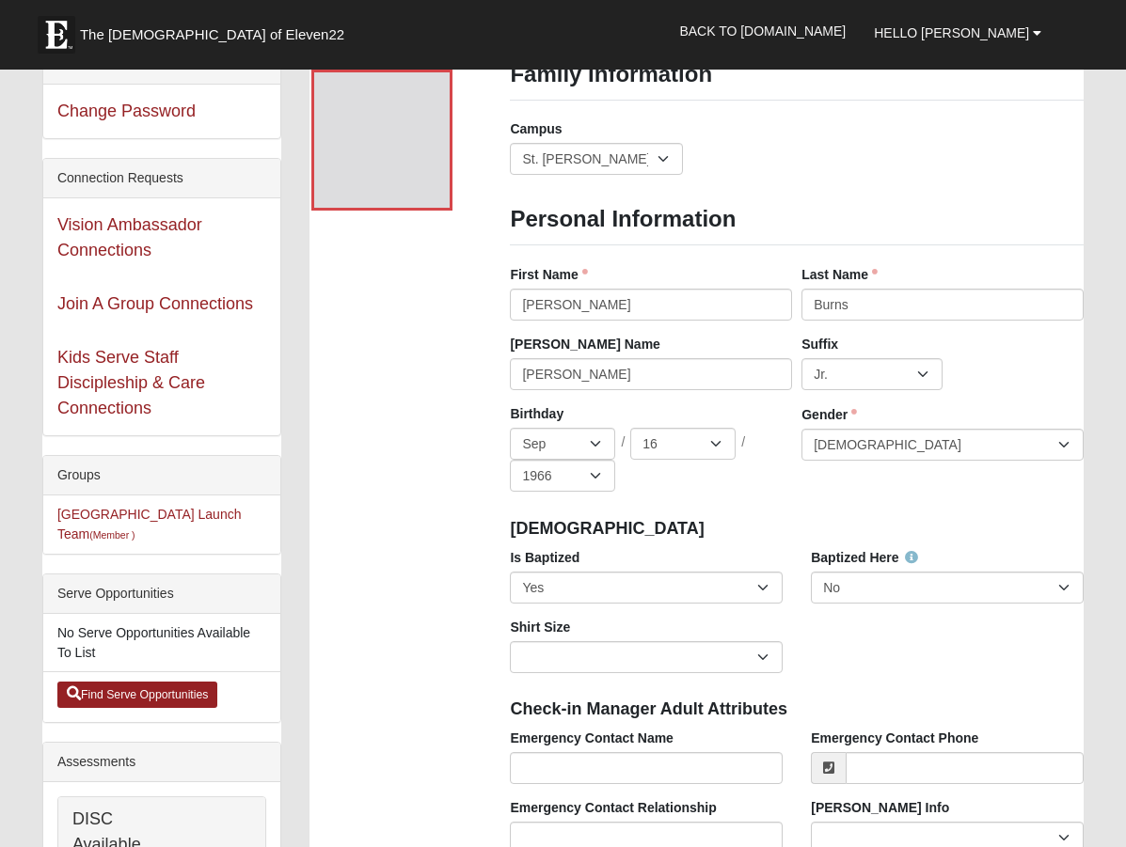
scroll to position [0, 0]
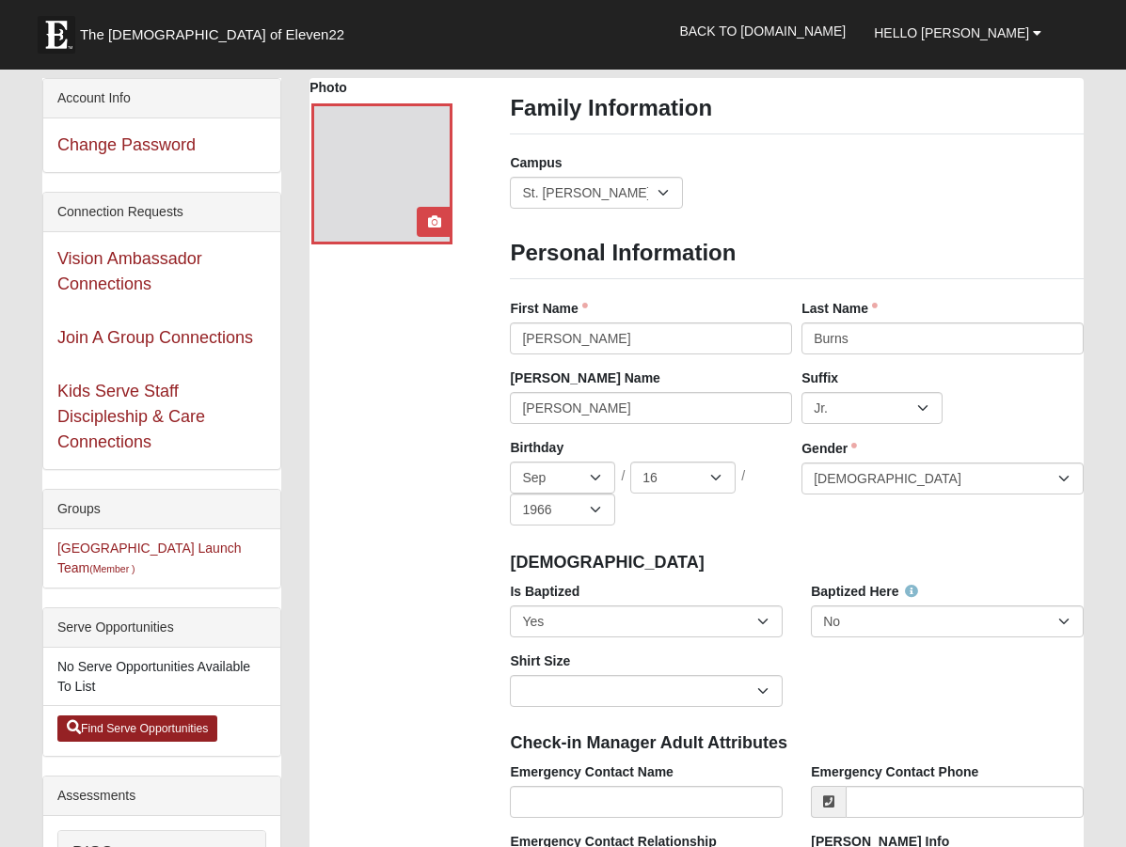
click at [389, 170] on div at bounding box center [381, 173] width 141 height 141
click at [437, 224] on icon at bounding box center [434, 221] width 13 height 13
drag, startPoint x: 391, startPoint y: 173, endPoint x: 377, endPoint y: 628, distance: 455.4
click at [436, 223] on icon at bounding box center [434, 221] width 13 height 13
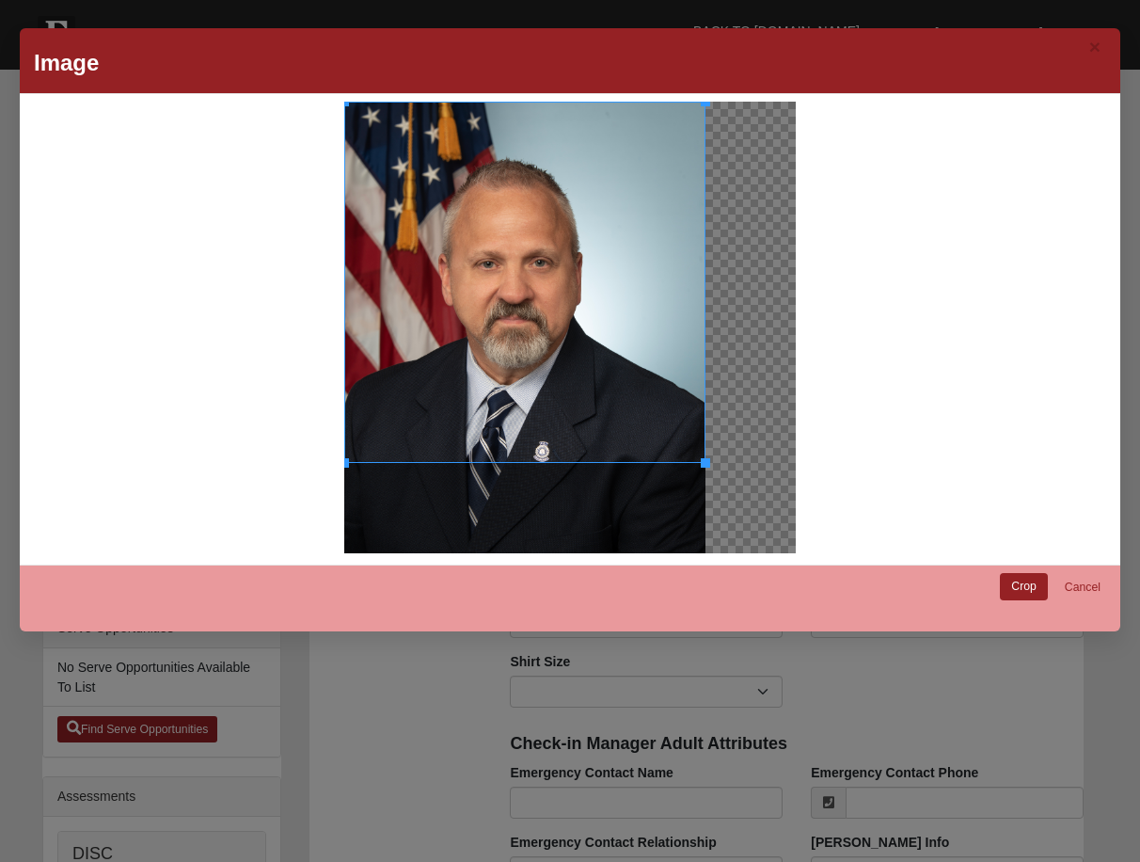
drag, startPoint x: 701, startPoint y: 461, endPoint x: 700, endPoint y: 477, distance: 16.0
click at [700, 477] on div at bounding box center [524, 327] width 361 height 451
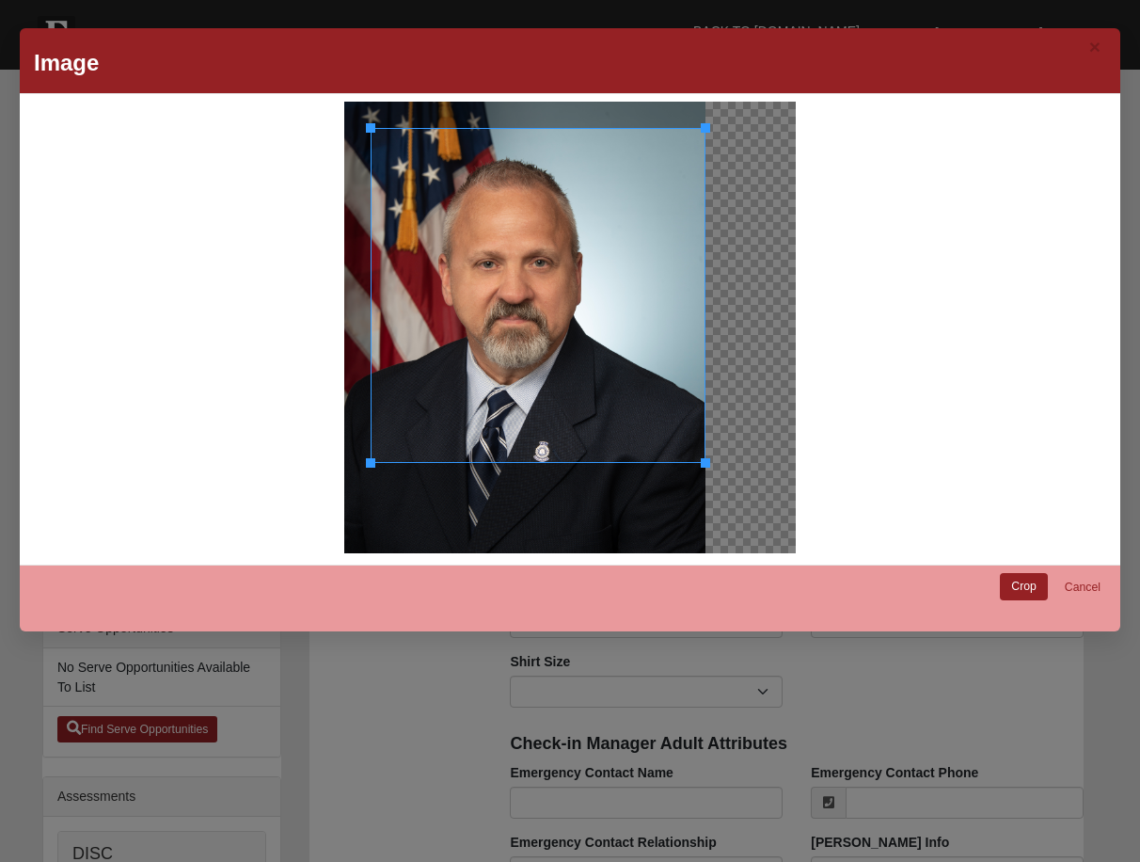
drag, startPoint x: 341, startPoint y: 104, endPoint x: 363, endPoint y: 140, distance: 41.8
click at [371, 140] on div at bounding box center [538, 295] width 335 height 335
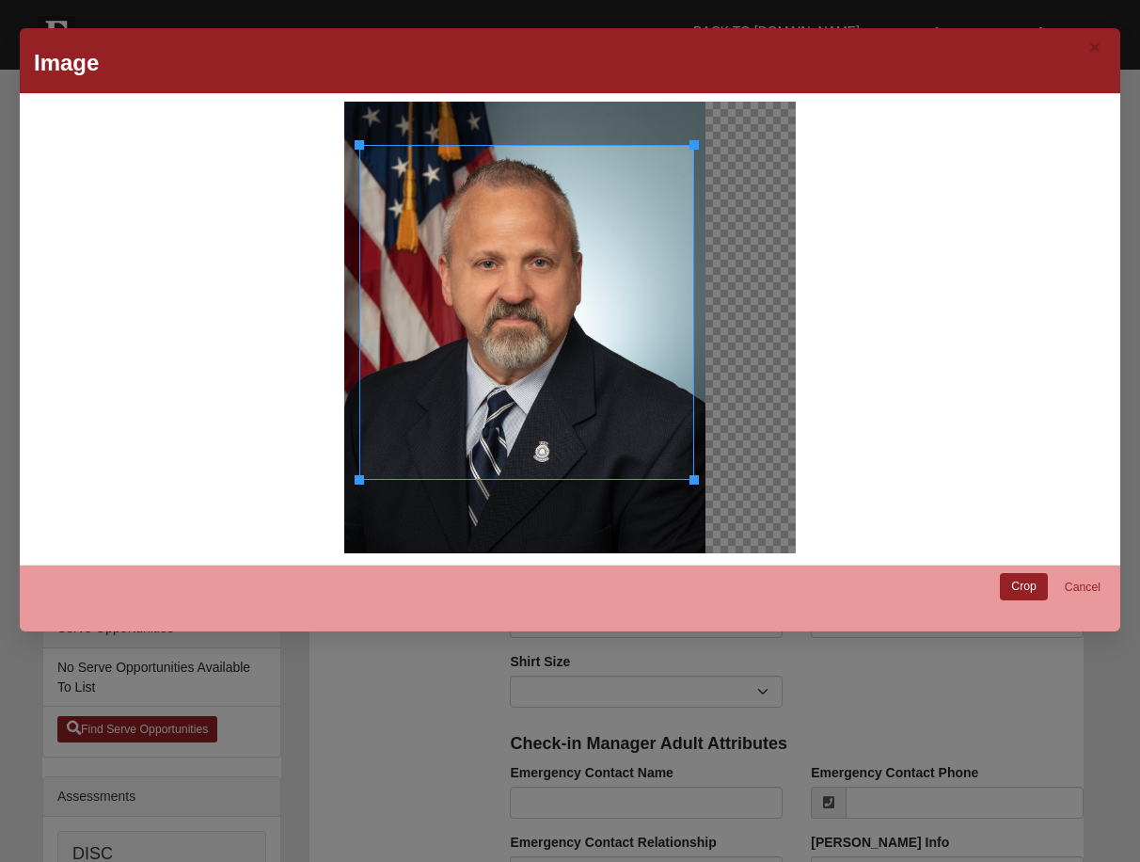
drag, startPoint x: 576, startPoint y: 295, endPoint x: 584, endPoint y: 312, distance: 18.9
click at [584, 312] on div at bounding box center [526, 312] width 335 height 335
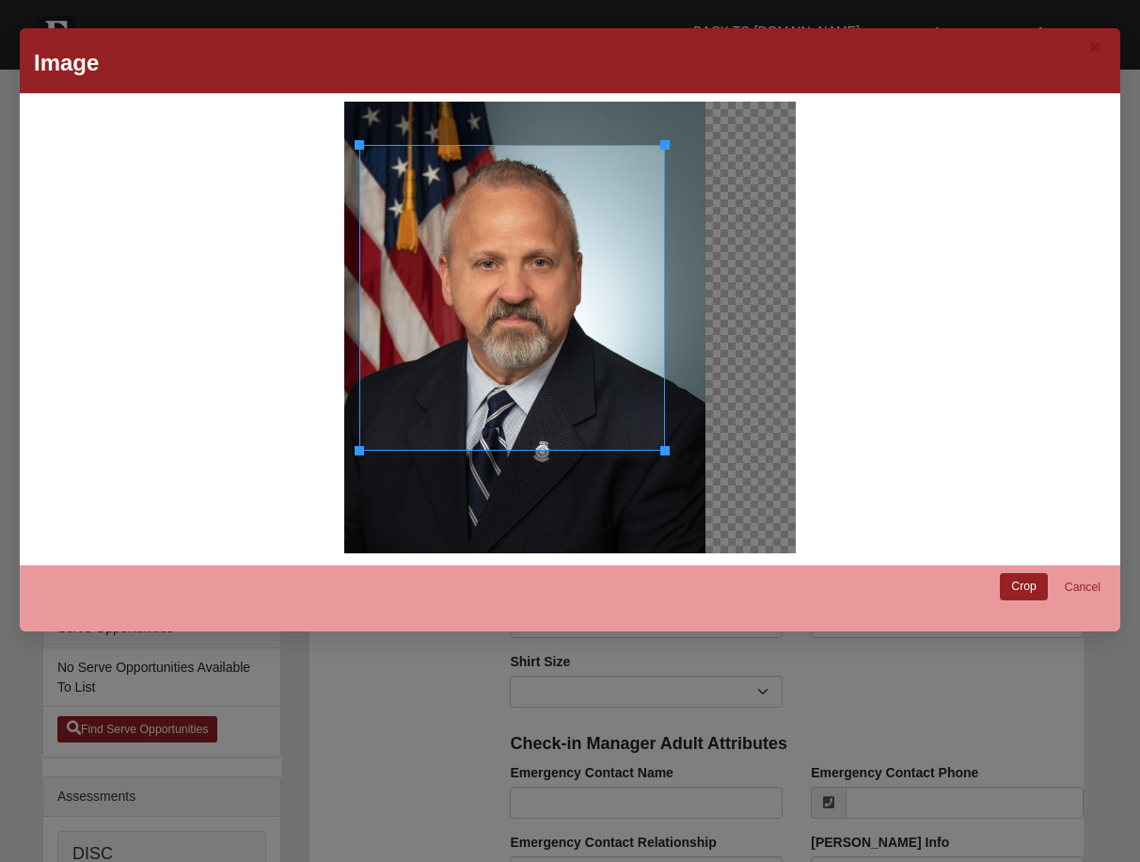
drag, startPoint x: 690, startPoint y: 300, endPoint x: 657, endPoint y: 335, distance: 47.9
click at [663, 335] on div at bounding box center [666, 298] width 7 height 306
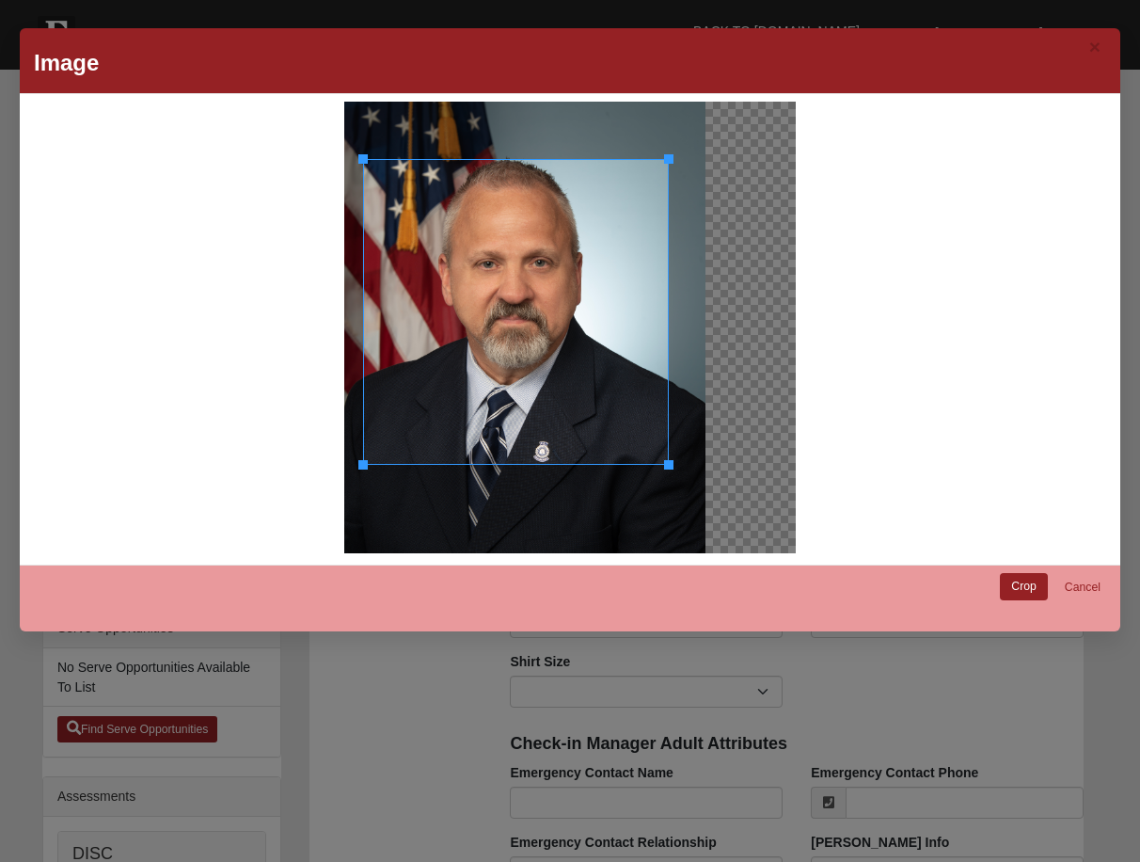
drag, startPoint x: 600, startPoint y: 344, endPoint x: 604, endPoint y: 358, distance: 14.6
click at [604, 358] on div at bounding box center [516, 312] width 306 height 306
click at [669, 471] on div at bounding box center [673, 469] width 9 height 9
click at [619, 383] on div at bounding box center [520, 314] width 312 height 312
click at [1015, 583] on link "Crop" at bounding box center [1024, 586] width 48 height 27
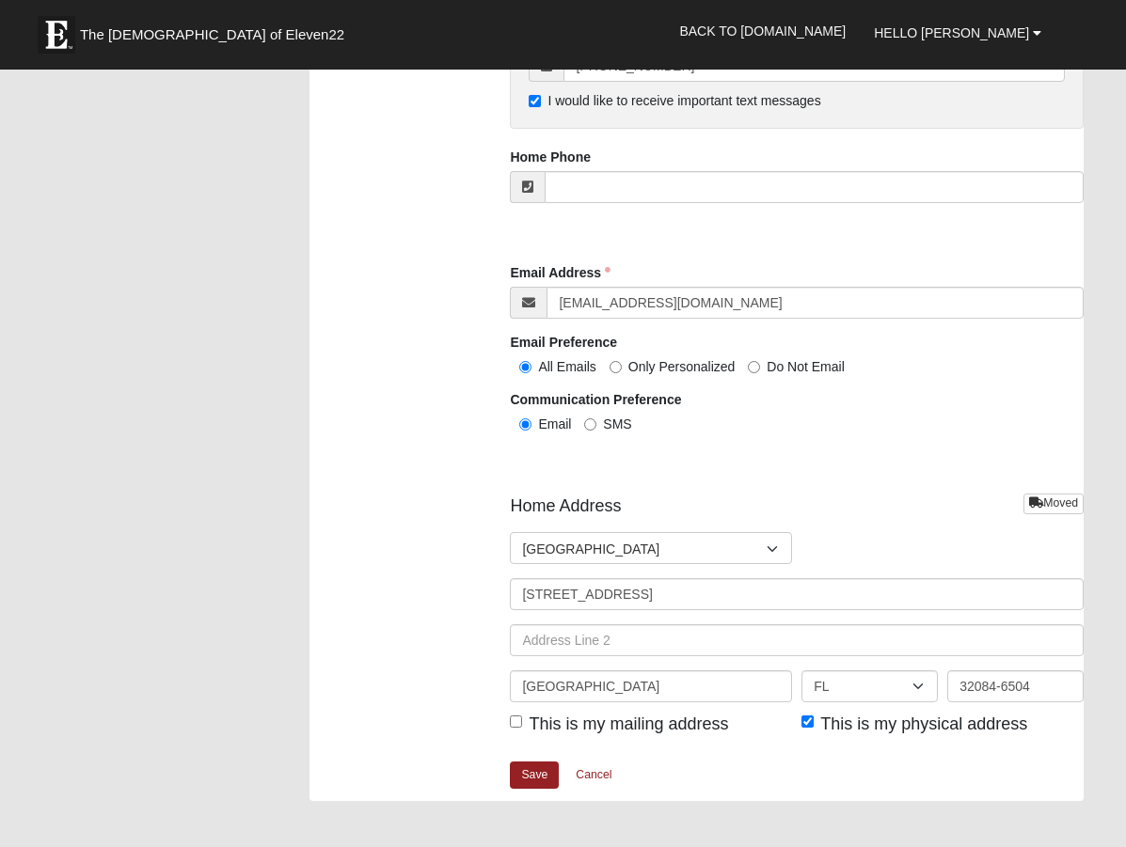
scroll to position [2257, 0]
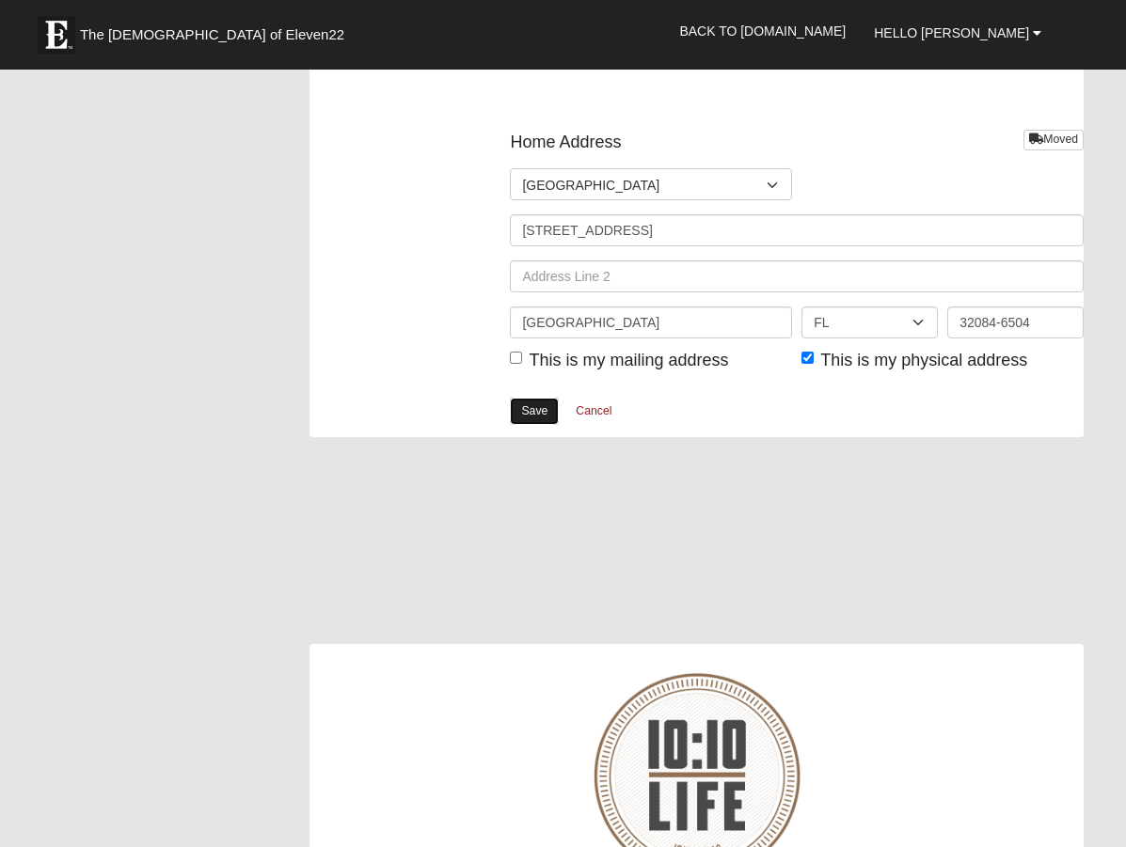
drag, startPoint x: 537, startPoint y: 414, endPoint x: 523, endPoint y: 424, distance: 17.5
click at [537, 414] on link "Save" at bounding box center [534, 411] width 49 height 27
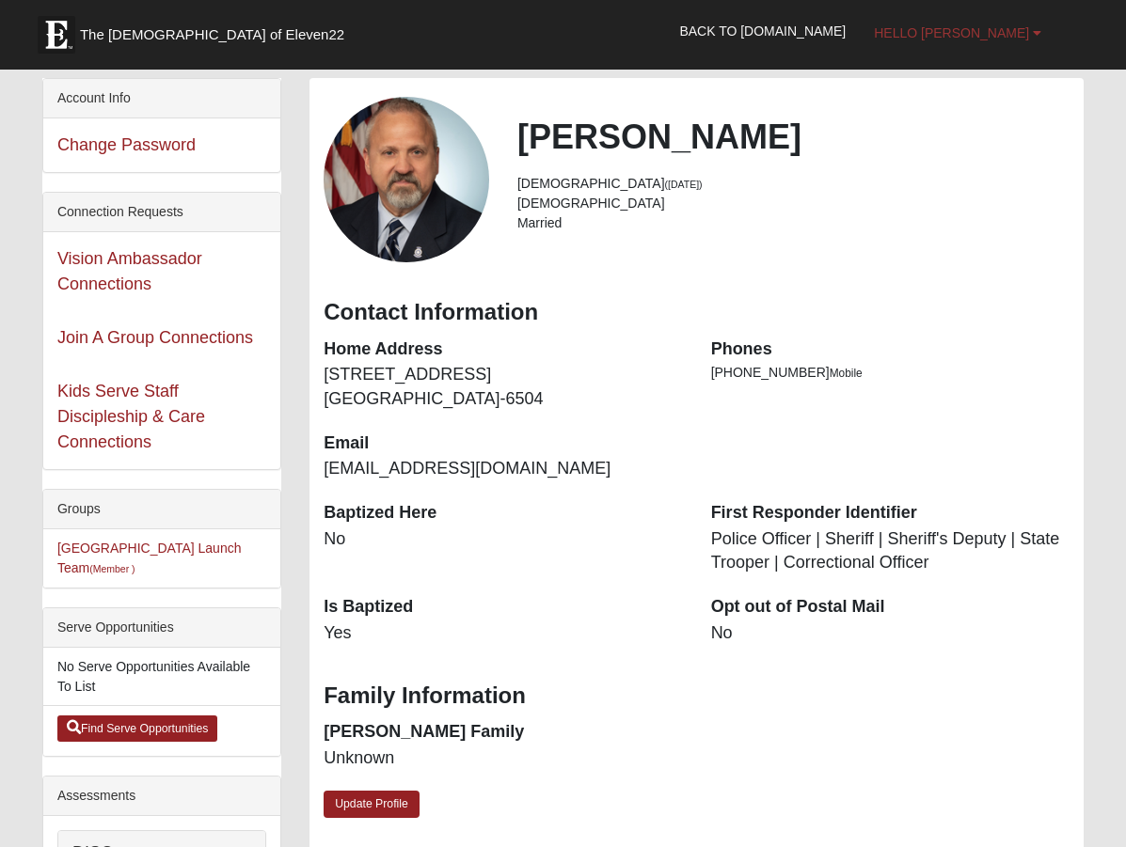
click at [1039, 35] on b at bounding box center [1037, 32] width 8 height 13
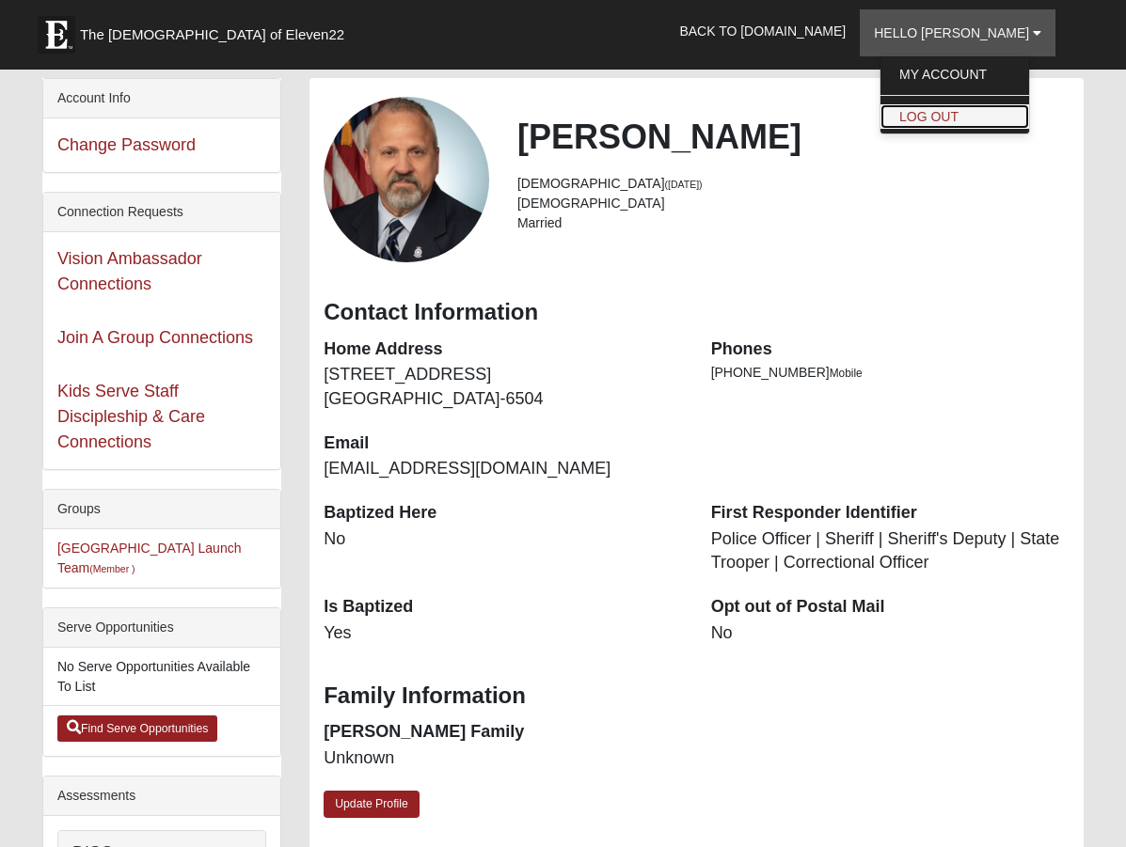
click at [997, 119] on link "Log Out" at bounding box center [954, 116] width 149 height 24
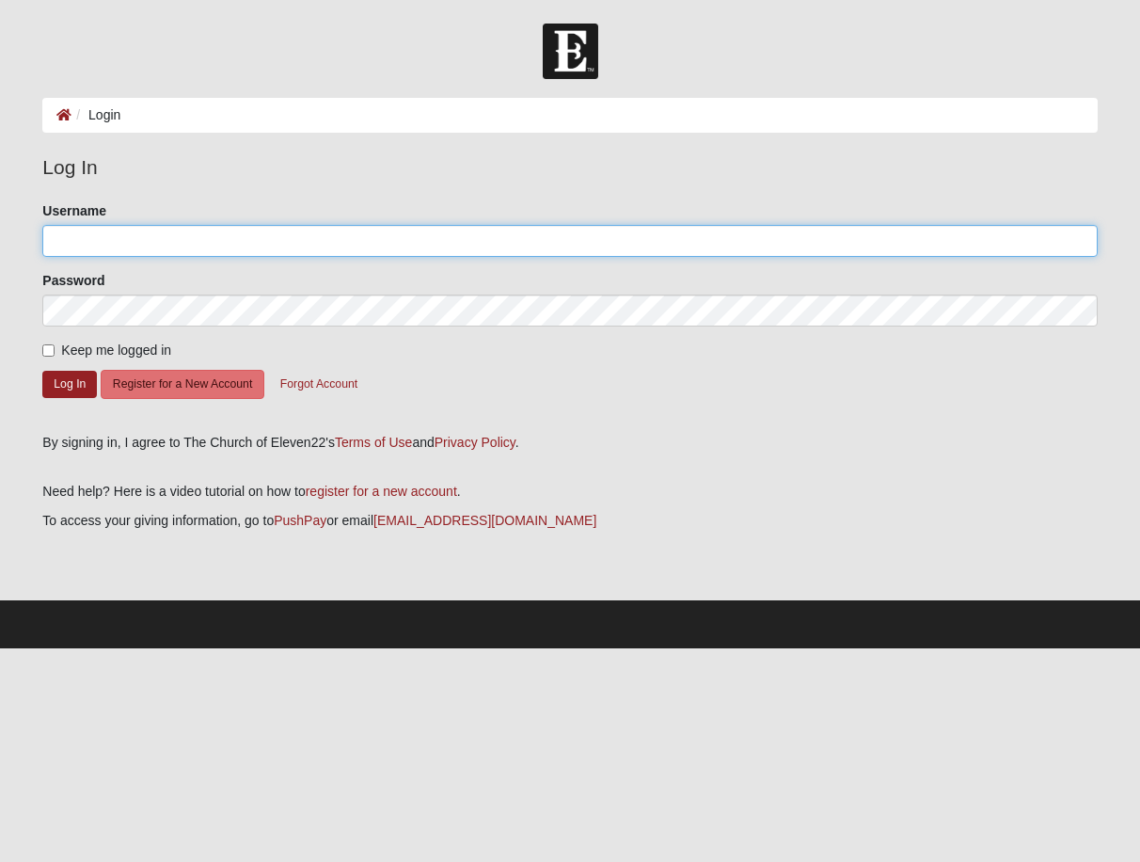
click at [156, 238] on input "Username" at bounding box center [569, 241] width 1054 height 32
